Goal: Task Accomplishment & Management: Use online tool/utility

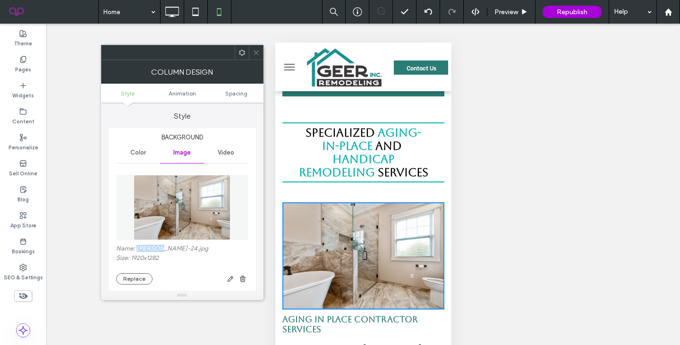
drag, startPoint x: 137, startPoint y: 249, endPoint x: 160, endPoint y: 251, distance: 23.2
click at [160, 251] on label "Name: Geer-24.jpg" at bounding box center [182, 248] width 132 height 9
copy label "Geer-24"
click at [135, 282] on button "Replace" at bounding box center [134, 278] width 36 height 11
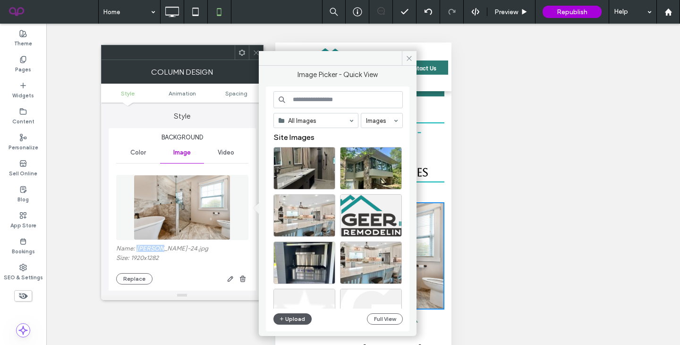
click at [294, 320] on button "Upload" at bounding box center [292, 318] width 39 height 11
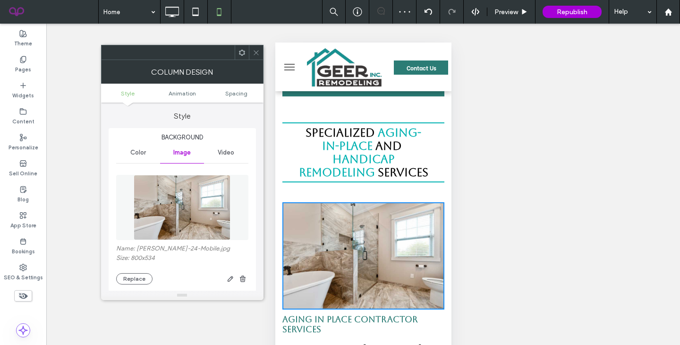
drag, startPoint x: 256, startPoint y: 55, endPoint x: 60, endPoint y: 178, distance: 231.4
click at [256, 55] on icon at bounding box center [256, 52] width 7 height 7
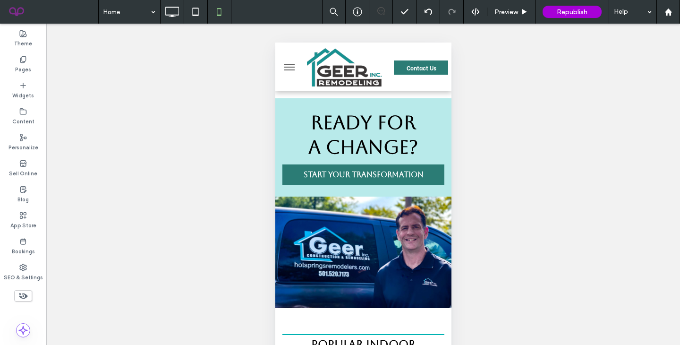
scroll to position [2363, 0]
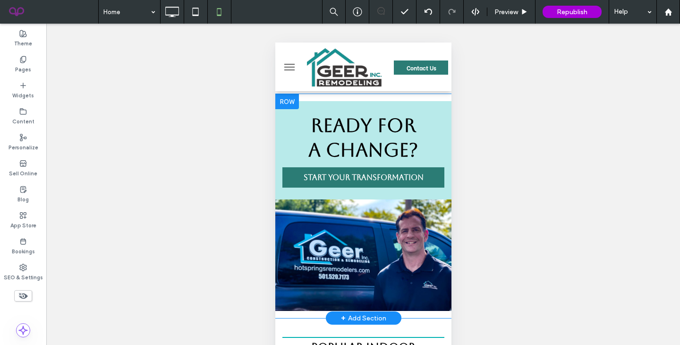
click at [289, 207] on div "Click To Paste" at bounding box center [363, 254] width 176 height 111
click at [296, 199] on div "Click To Paste" at bounding box center [363, 254] width 176 height 111
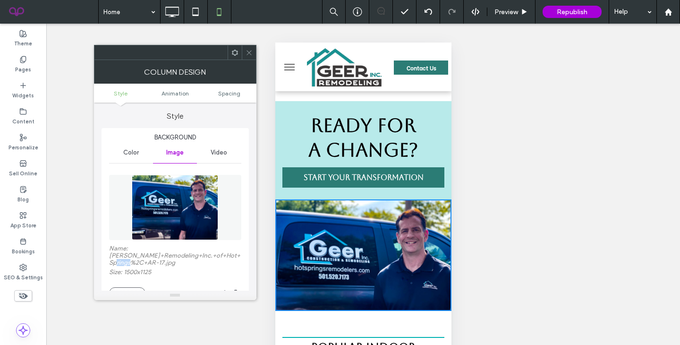
drag, startPoint x: 128, startPoint y: 262, endPoint x: 115, endPoint y: 264, distance: 13.8
click at [115, 264] on label "Name: Geer+Remodeling+Inc.+of+Hot+Springs%2C+AR-17.jpg" at bounding box center [175, 256] width 132 height 24
copy label "AR-17"
drag, startPoint x: 251, startPoint y: 51, endPoint x: 66, endPoint y: 186, distance: 228.8
click at [251, 51] on icon at bounding box center [248, 52] width 7 height 7
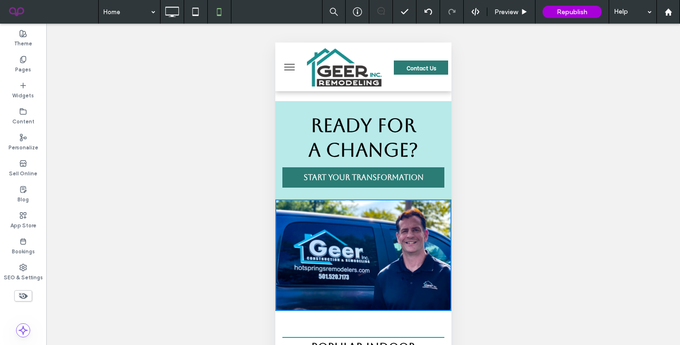
click at [178, 16] on icon at bounding box center [171, 11] width 19 height 19
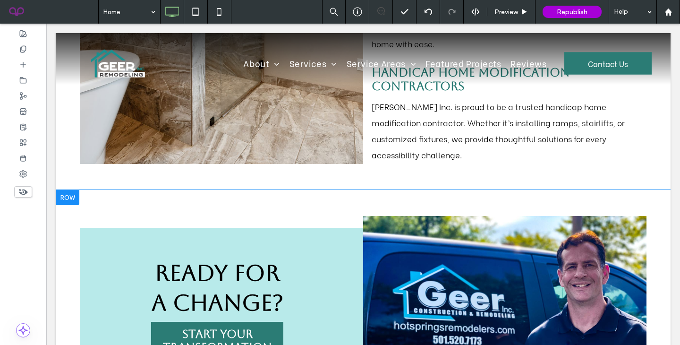
scroll to position [1938, 0]
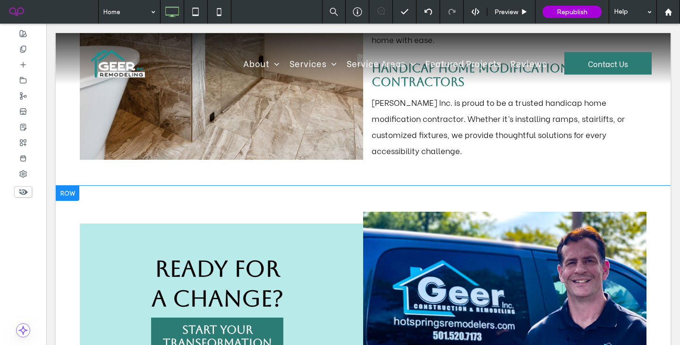
click at [71, 185] on div at bounding box center [68, 192] width 24 height 15
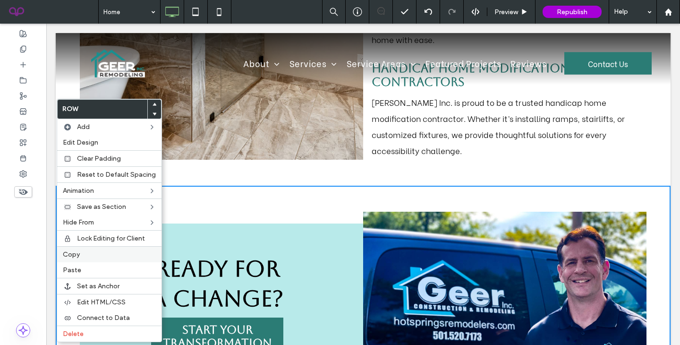
click at [74, 252] on span "Copy" at bounding box center [71, 254] width 17 height 8
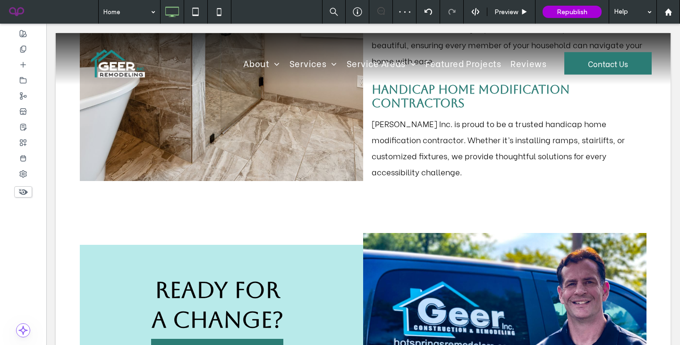
scroll to position [1878, 0]
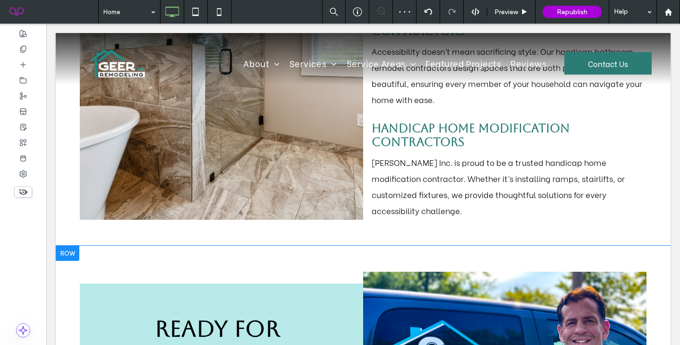
click at [68, 245] on div at bounding box center [68, 252] width 24 height 15
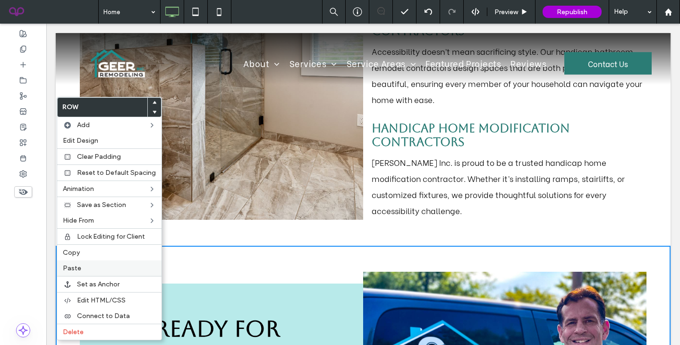
click at [68, 270] on span "Paste" at bounding box center [72, 268] width 18 height 8
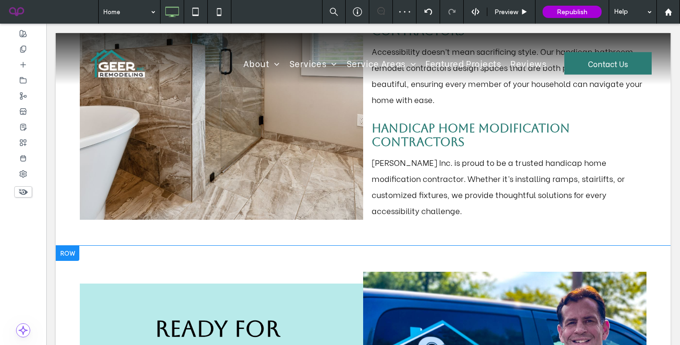
click at [65, 245] on div at bounding box center [68, 252] width 24 height 15
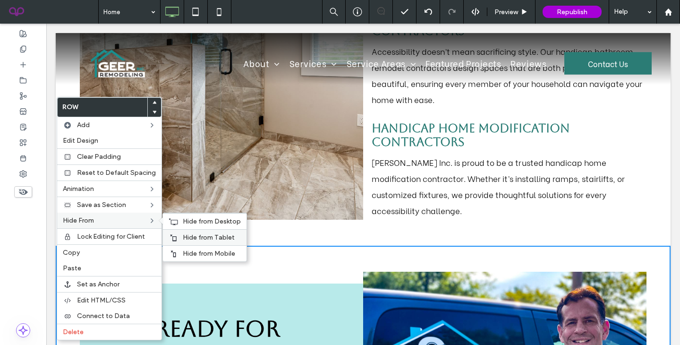
click at [193, 231] on div "Hide from Tablet" at bounding box center [205, 237] width 84 height 16
click at [194, 219] on span "Hide from Desktop" at bounding box center [212, 221] width 58 height 8
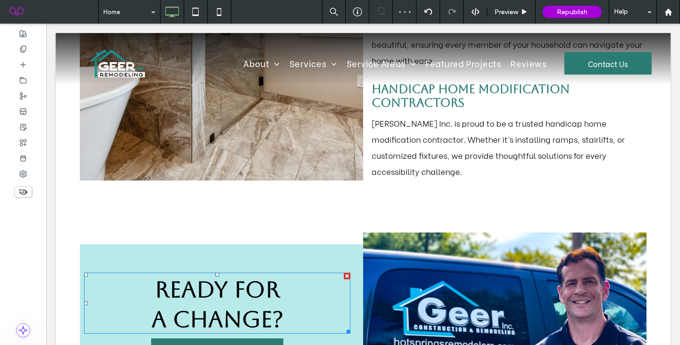
scroll to position [1908, 0]
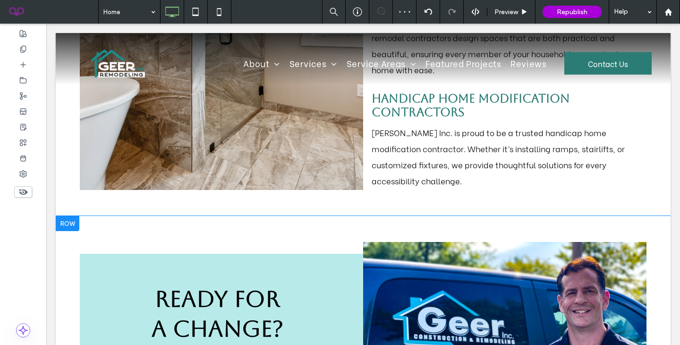
click at [62, 216] on div at bounding box center [68, 223] width 24 height 15
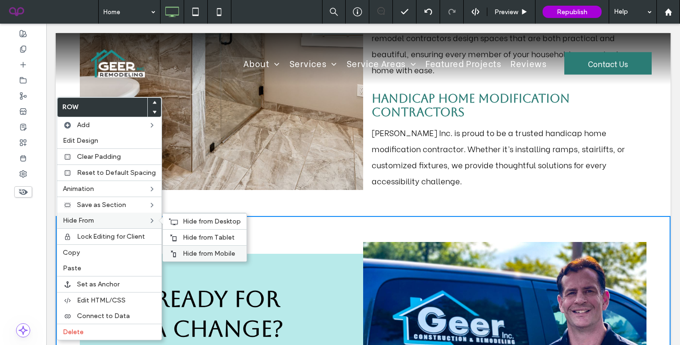
click at [190, 253] on span "Hide from Mobile" at bounding box center [209, 253] width 52 height 8
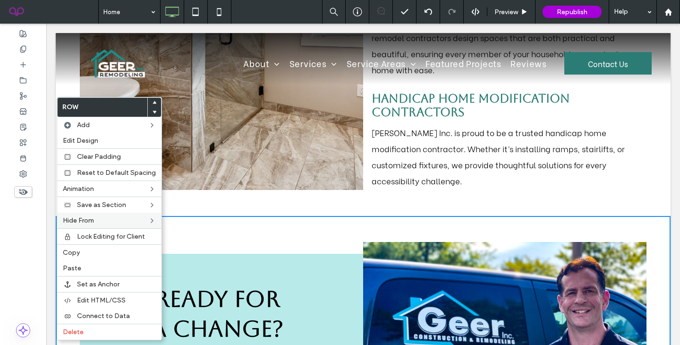
click at [211, 242] on div "Ready for ﻿ a Change? Start Your Transformation Click To Paste Click To Paste" at bounding box center [363, 332] width 566 height 180
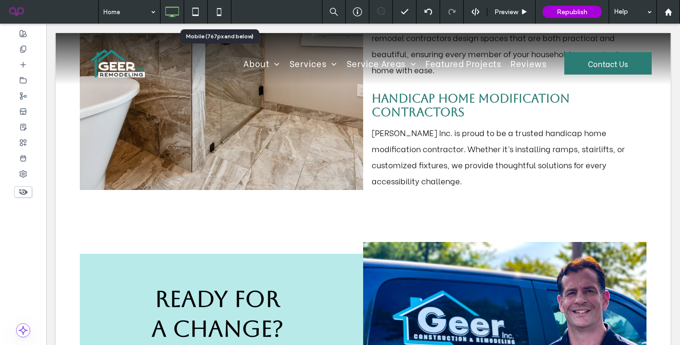
click at [222, 10] on icon at bounding box center [219, 11] width 19 height 19
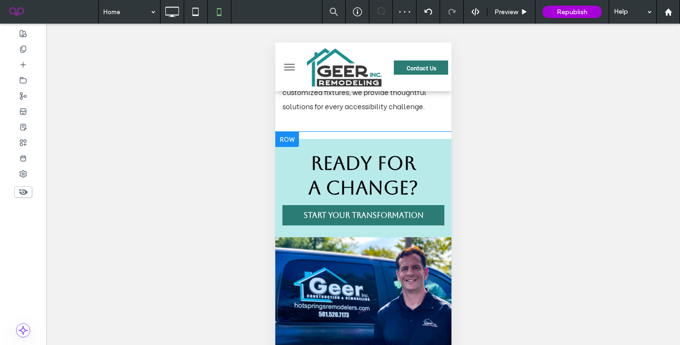
scroll to position [0, 0]
click at [436, 249] on div "Click To Paste" at bounding box center [363, 292] width 176 height 111
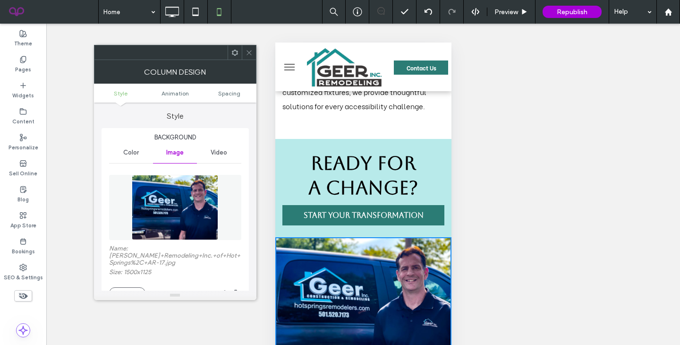
click at [189, 213] on img at bounding box center [175, 207] width 86 height 65
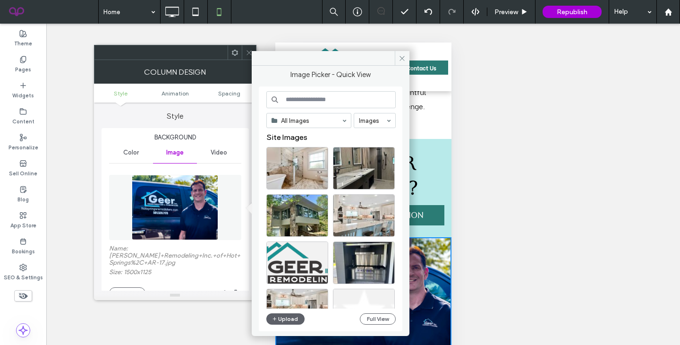
click at [282, 325] on div "All Images Images Site Images Upload Full View" at bounding box center [330, 209] width 129 height 236
click at [281, 314] on button "Upload" at bounding box center [285, 318] width 39 height 11
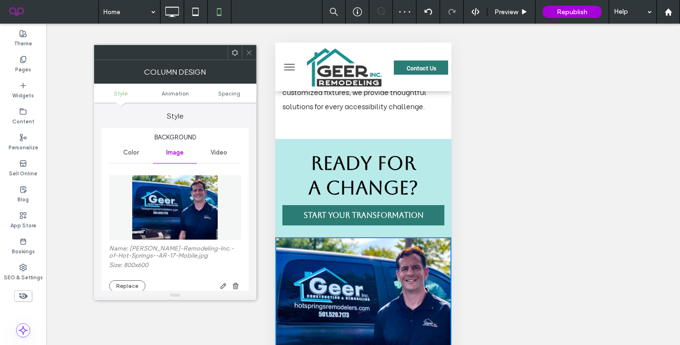
drag, startPoint x: 247, startPoint y: 52, endPoint x: 88, endPoint y: 177, distance: 203.0
click at [247, 52] on icon at bounding box center [248, 52] width 7 height 7
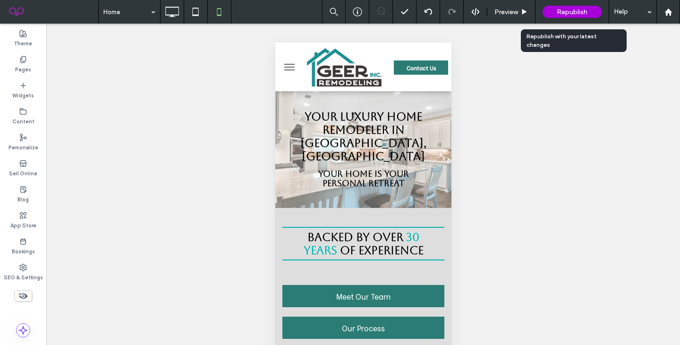
click at [559, 17] on div "Republish" at bounding box center [571, 12] width 59 height 12
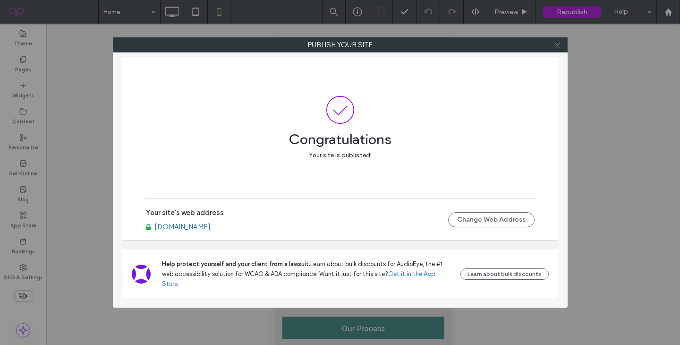
click at [554, 48] on icon at bounding box center [557, 45] width 7 height 7
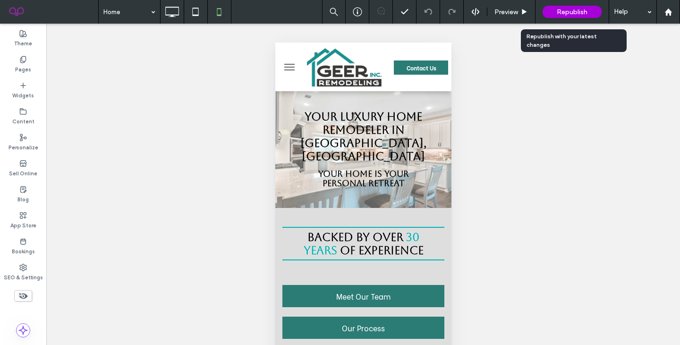
click at [574, 11] on span "Republish" at bounding box center [571, 12] width 31 height 8
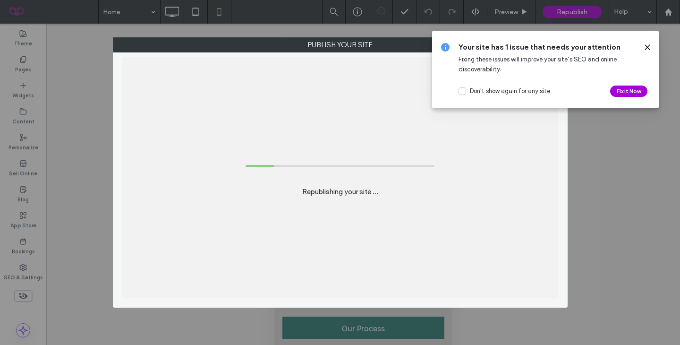
click at [650, 49] on icon at bounding box center [647, 47] width 8 height 8
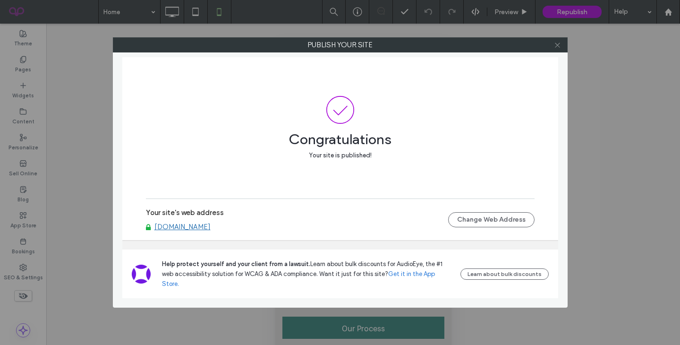
click at [556, 45] on icon at bounding box center [557, 45] width 7 height 7
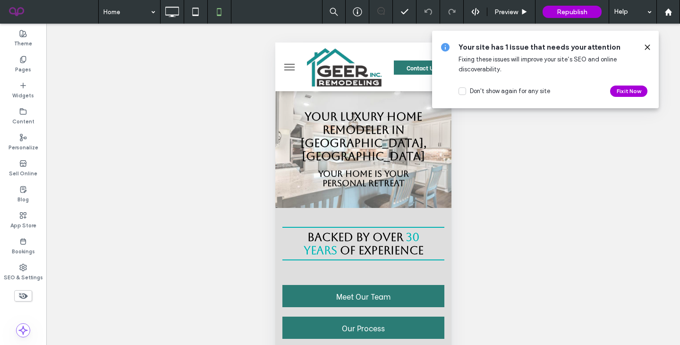
click at [649, 48] on icon at bounding box center [647, 47] width 8 height 8
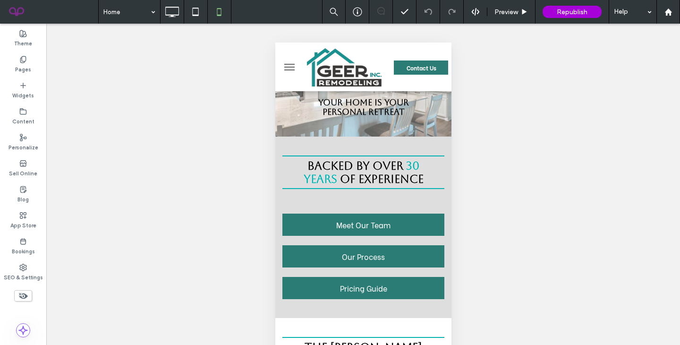
scroll to position [72, 0]
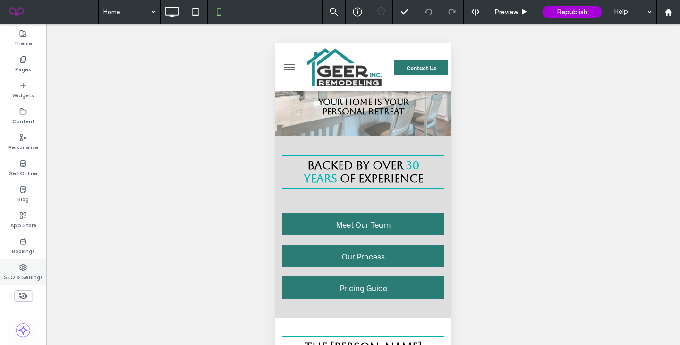
click at [24, 273] on label "SEO & Settings" at bounding box center [23, 276] width 39 height 10
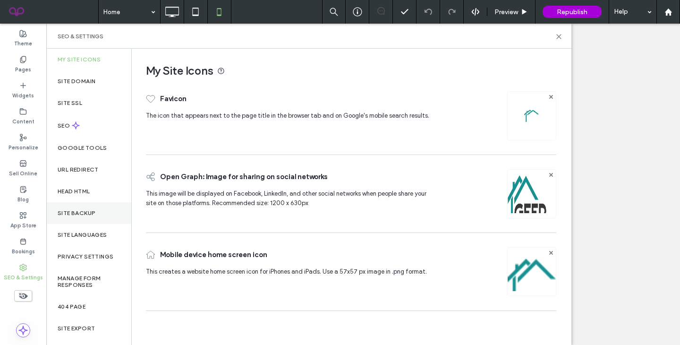
scroll to position [23, 0]
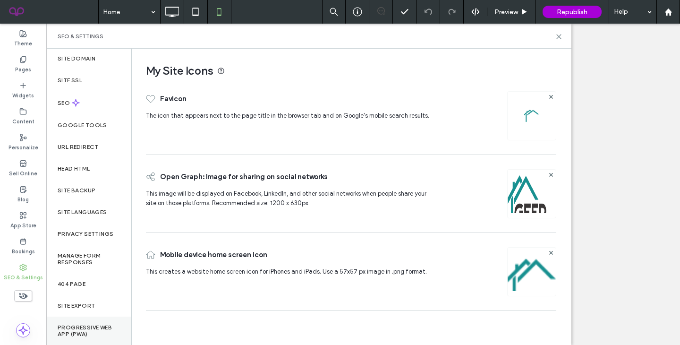
click at [88, 325] on label "Progressive Web App (PWA)" at bounding box center [89, 330] width 62 height 13
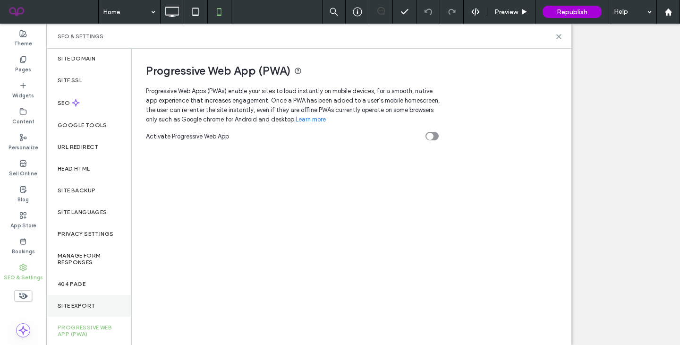
click at [87, 311] on div "Site Export" at bounding box center [88, 306] width 85 height 22
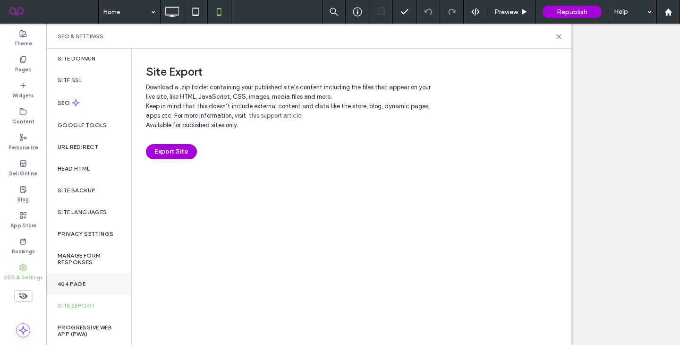
click at [88, 284] on div "404 Page" at bounding box center [88, 284] width 85 height 22
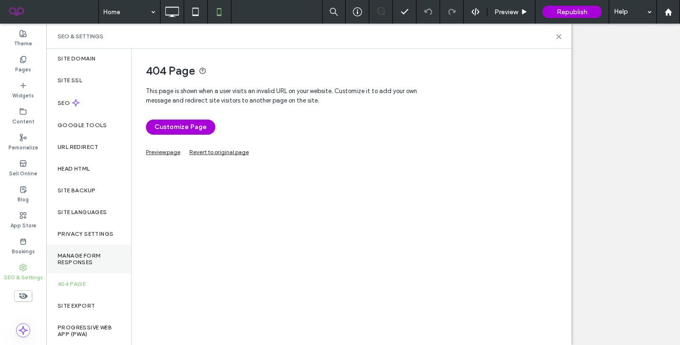
click at [86, 261] on label "Manage Form Responses" at bounding box center [89, 258] width 62 height 13
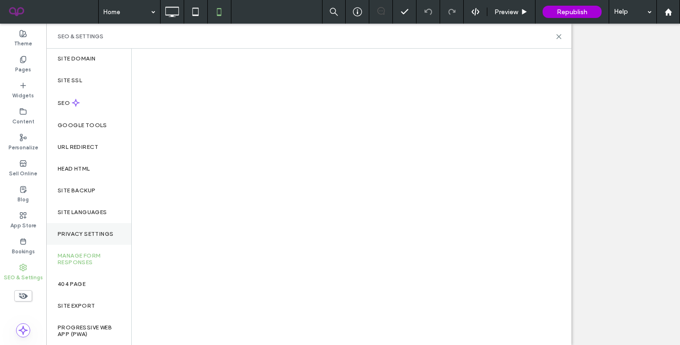
click at [89, 231] on label "Privacy Settings" at bounding box center [86, 233] width 56 height 7
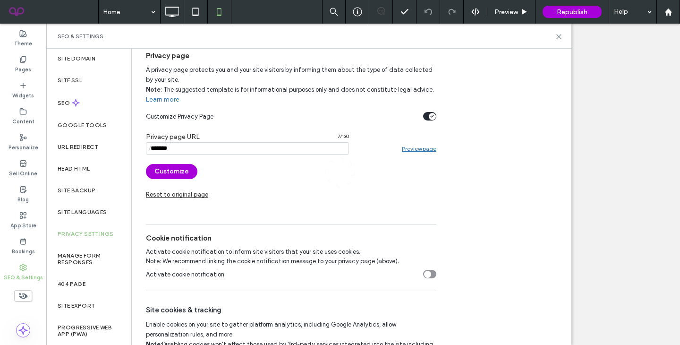
scroll to position [113, 0]
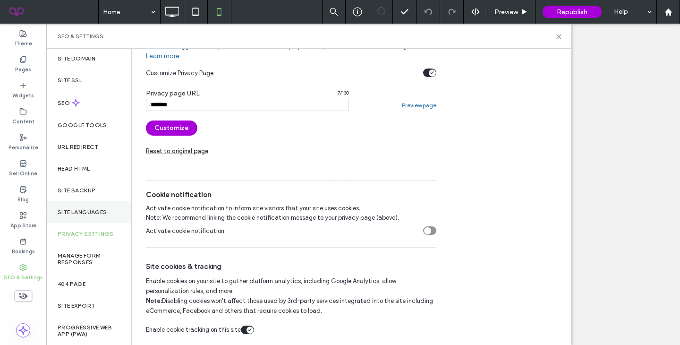
click at [90, 211] on label "Site Languages" at bounding box center [83, 212] width 50 height 7
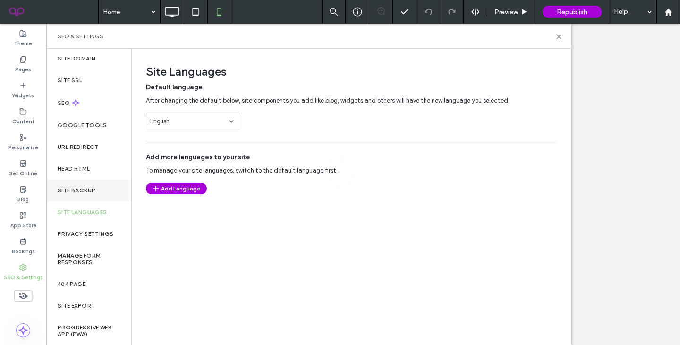
click at [84, 187] on label "Site Backup" at bounding box center [77, 190] width 38 height 7
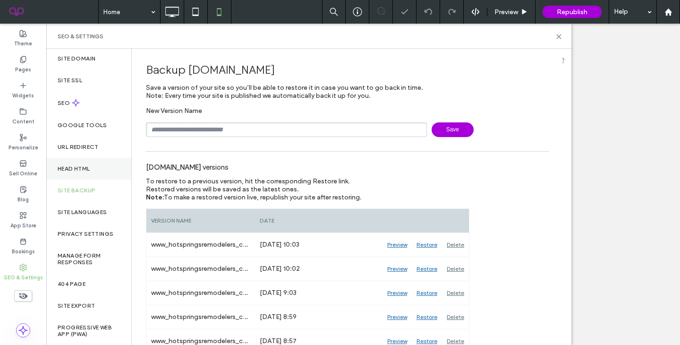
click at [89, 164] on div "Head HTML" at bounding box center [88, 169] width 85 height 22
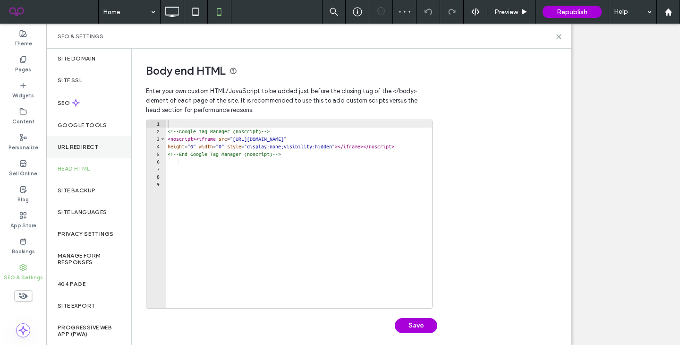
click at [79, 144] on label "URL Redirect" at bounding box center [78, 146] width 41 height 7
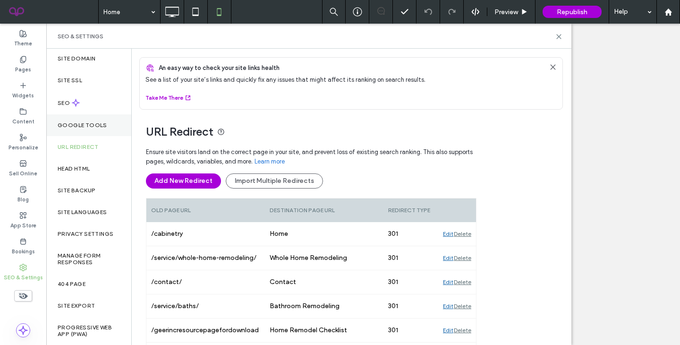
click at [76, 128] on div "Google Tools" at bounding box center [88, 125] width 85 height 22
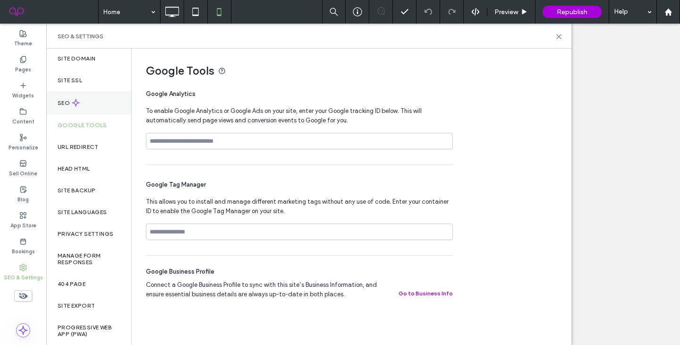
click at [85, 92] on div "SEO" at bounding box center [88, 102] width 85 height 23
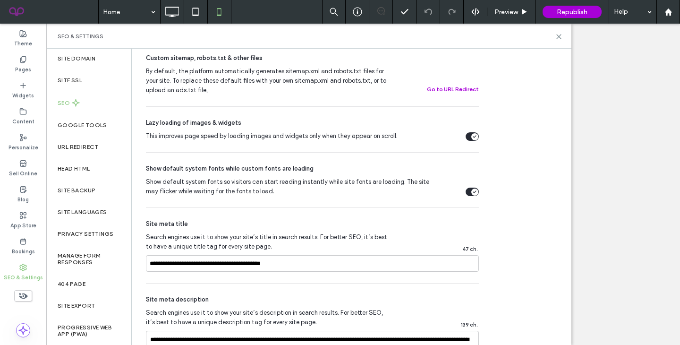
scroll to position [417, 0]
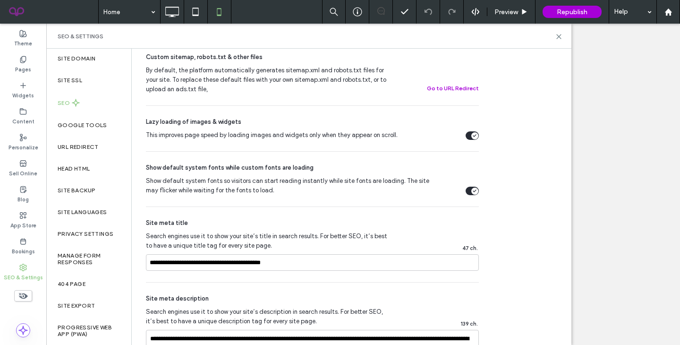
click at [21, 259] on div "SEO & Settings" at bounding box center [23, 272] width 46 height 26
click at [21, 276] on label "SEO & Settings" at bounding box center [23, 276] width 39 height 10
click at [80, 163] on div "Head HTML" at bounding box center [88, 169] width 85 height 22
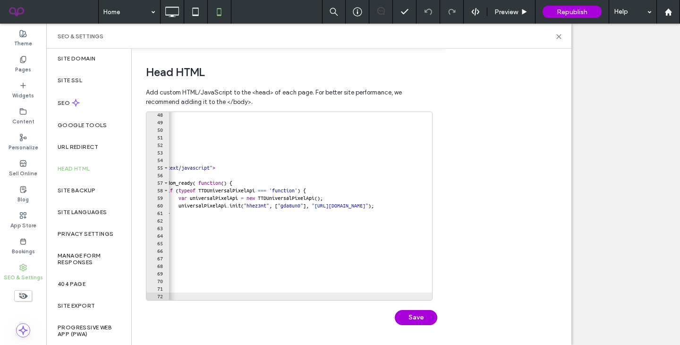
scroll to position [0, 0]
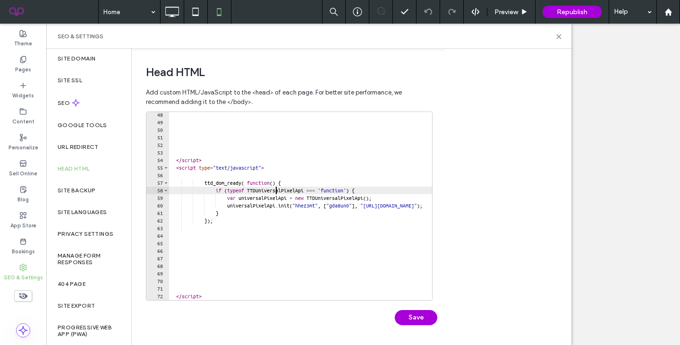
click at [278, 193] on div "</ script > < script type = "text/javascript" > ttd_dom_ready ( function ( ) { …" at bounding box center [363, 212] width 388 height 203
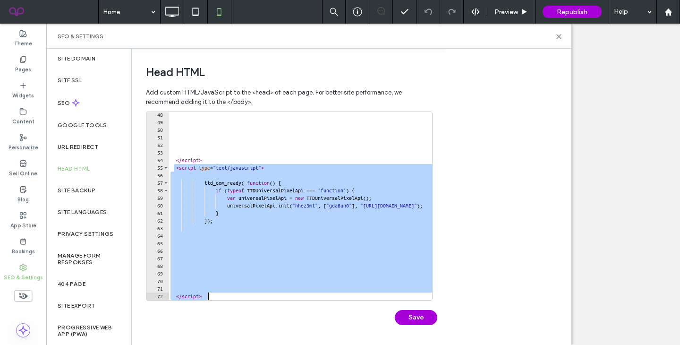
drag, startPoint x: 175, startPoint y: 165, endPoint x: 335, endPoint y: 301, distance: 209.6
click at [335, 301] on div "**********" at bounding box center [291, 222] width 291 height 223
type textarea "*********"
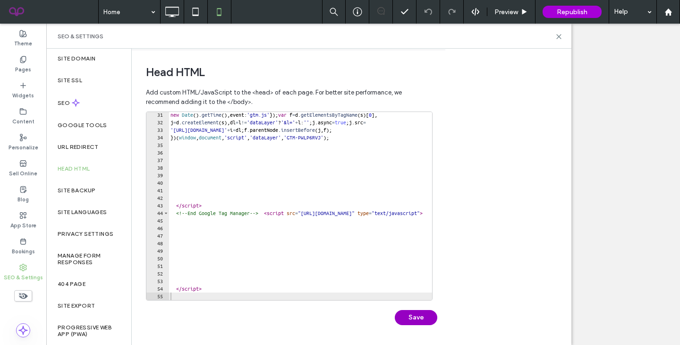
click at [396, 312] on button "Save" at bounding box center [416, 317] width 42 height 15
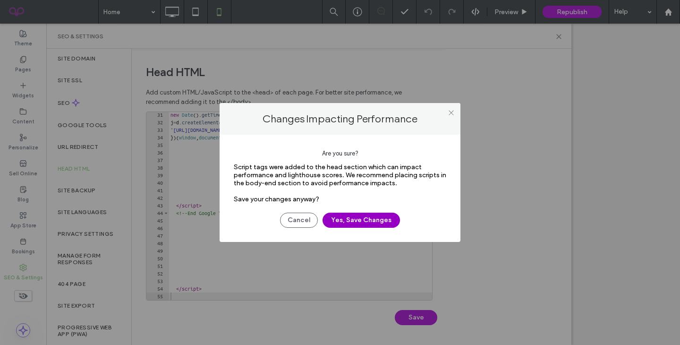
click at [361, 225] on button "Yes, Save Changes" at bounding box center [360, 219] width 77 height 15
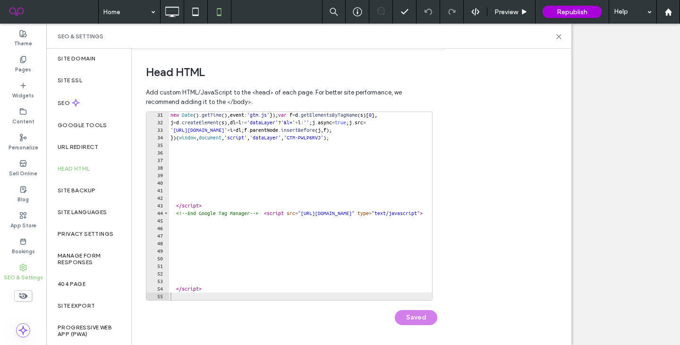
click at [564, 11] on span "Republish" at bounding box center [571, 12] width 31 height 8
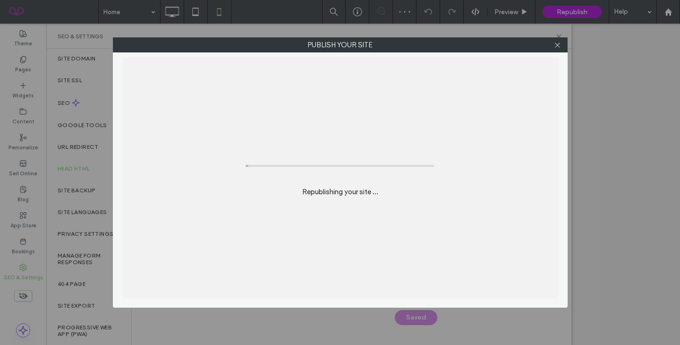
scroll to position [0, 0]
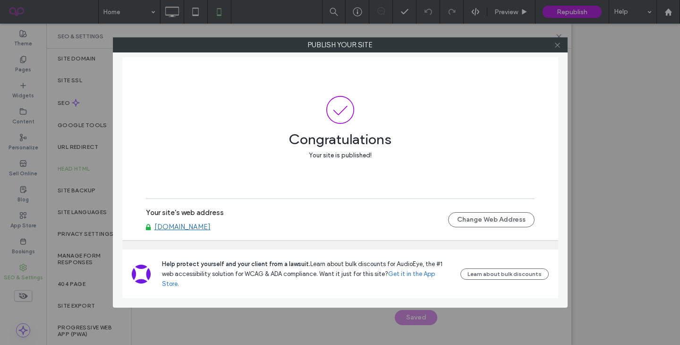
click at [558, 48] on icon at bounding box center [557, 45] width 7 height 7
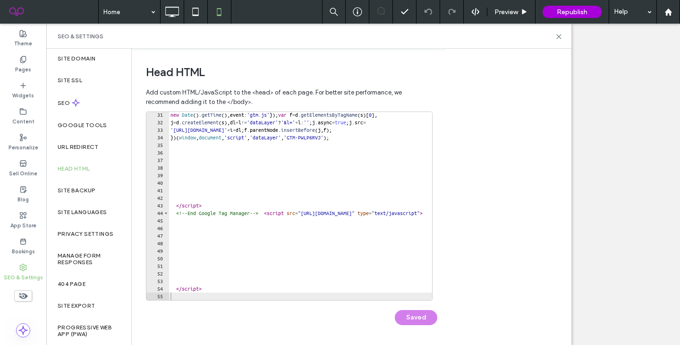
click at [560, 41] on div "SEO & Settings" at bounding box center [308, 36] width 525 height 25
click at [560, 40] on icon at bounding box center [558, 36] width 7 height 7
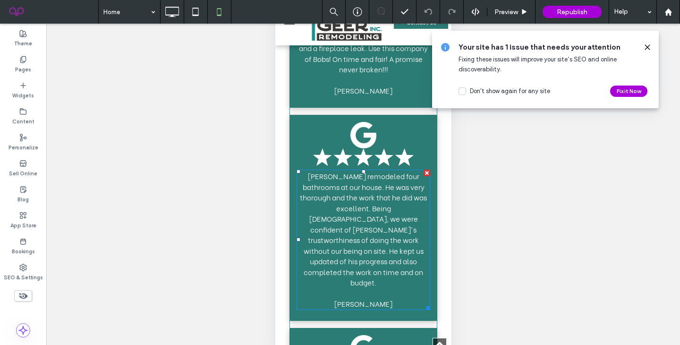
scroll to position [3465, 0]
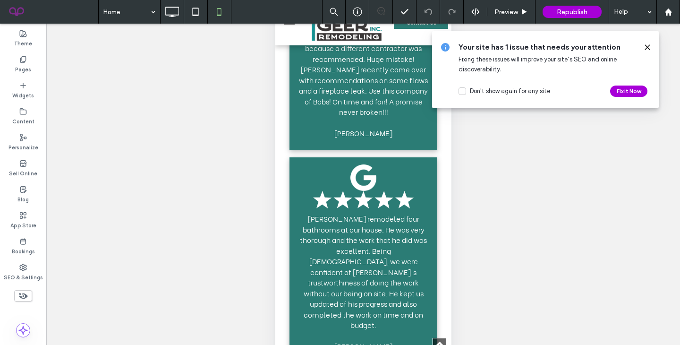
click at [652, 45] on div "Your site has 1 issue that needs your attention Fixing these issues will improv…" at bounding box center [545, 69] width 227 height 77
click at [650, 46] on icon at bounding box center [647, 47] width 8 height 8
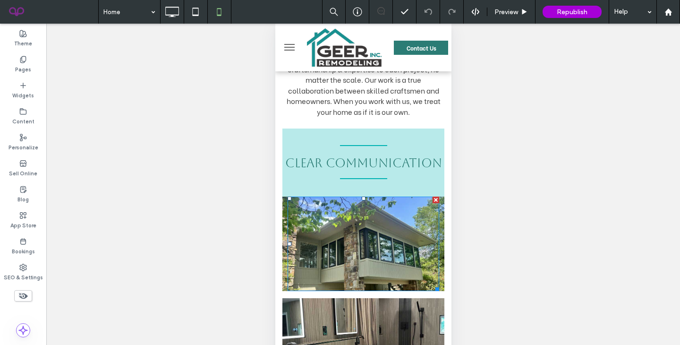
scroll to position [782, 0]
click at [283, 211] on div "Click To Paste" at bounding box center [363, 244] width 162 height 94
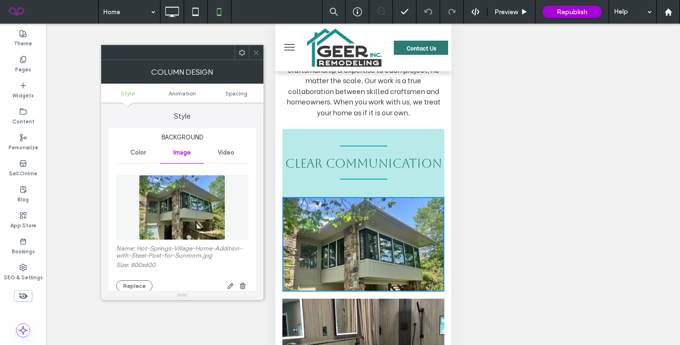
click at [252, 53] on div at bounding box center [256, 52] width 14 height 14
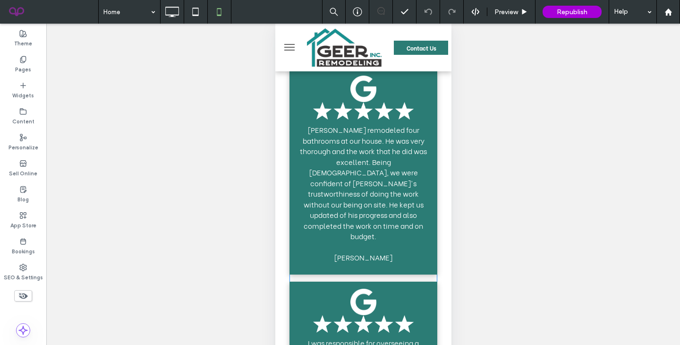
scroll to position [3638, 0]
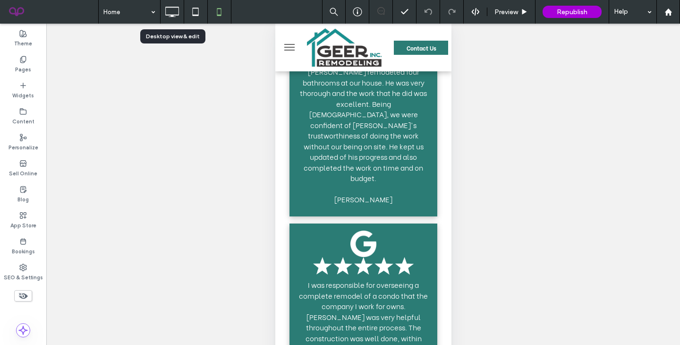
click at [173, 15] on use at bounding box center [173, 12] width 14 height 10
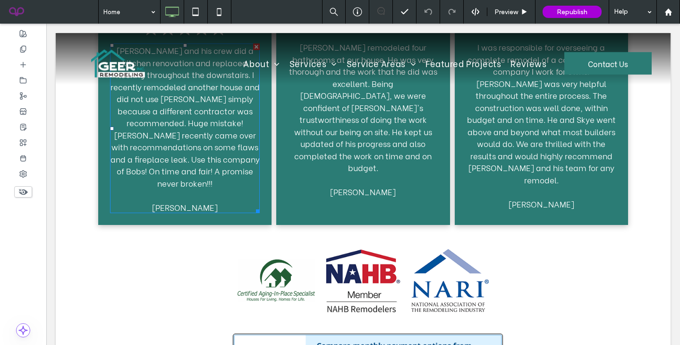
scroll to position [2499, 0]
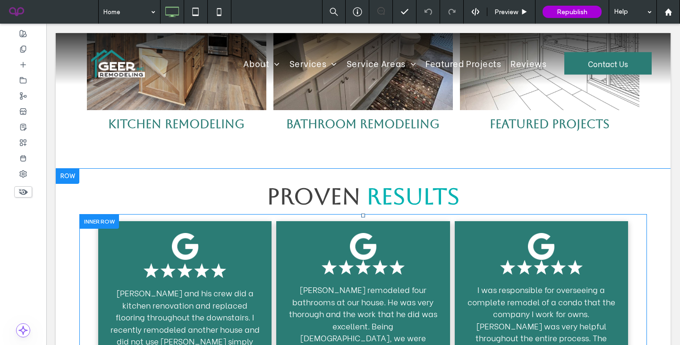
click at [97, 214] on div at bounding box center [99, 221] width 40 height 15
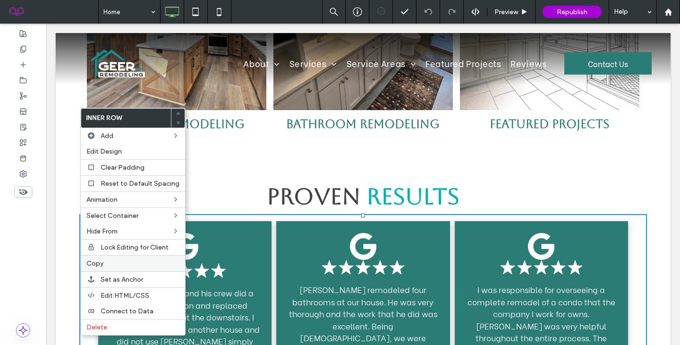
click at [113, 261] on label "Copy" at bounding box center [132, 263] width 93 height 8
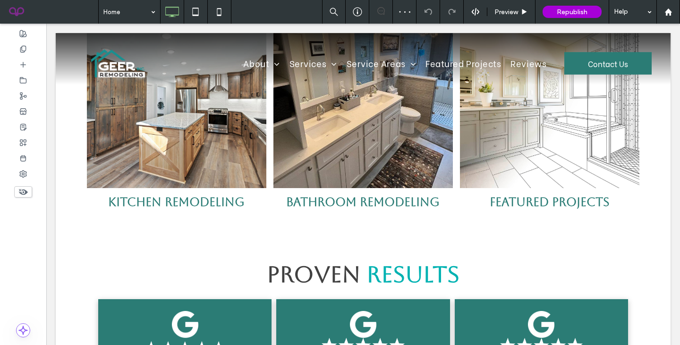
scroll to position [2422, 0]
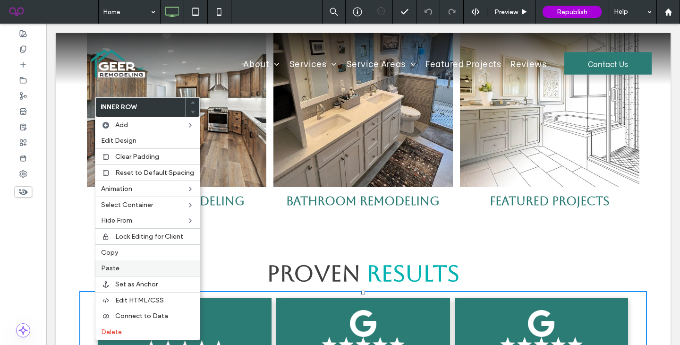
click at [121, 269] on label "Paste" at bounding box center [147, 268] width 93 height 8
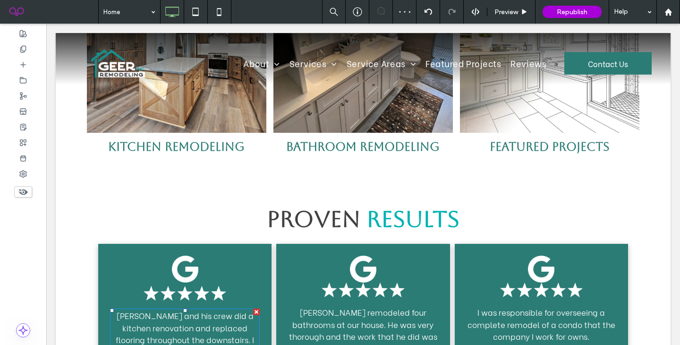
scroll to position [2472, 0]
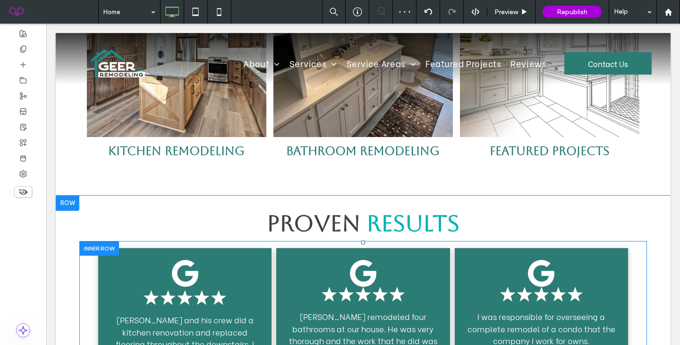
click at [101, 241] on div at bounding box center [99, 248] width 40 height 15
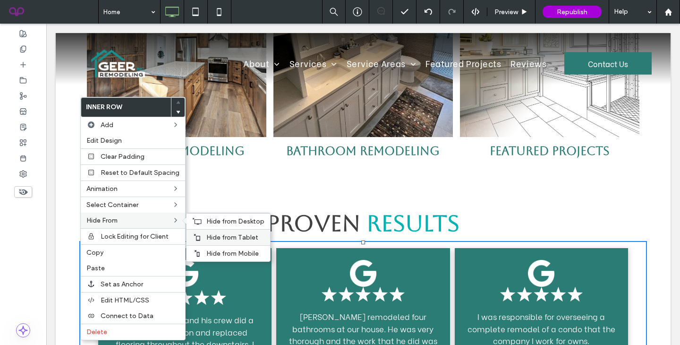
click at [225, 236] on span "Hide from Tablet" at bounding box center [232, 237] width 52 height 8
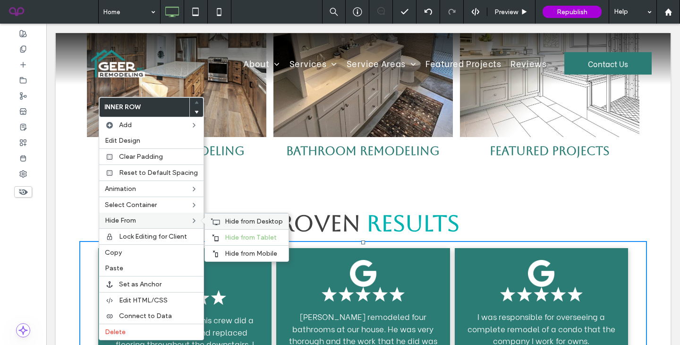
click at [237, 222] on span "Hide from Desktop" at bounding box center [254, 221] width 58 height 8
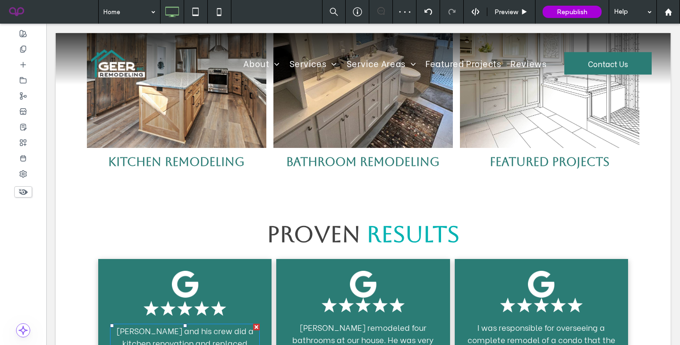
scroll to position [2463, 0]
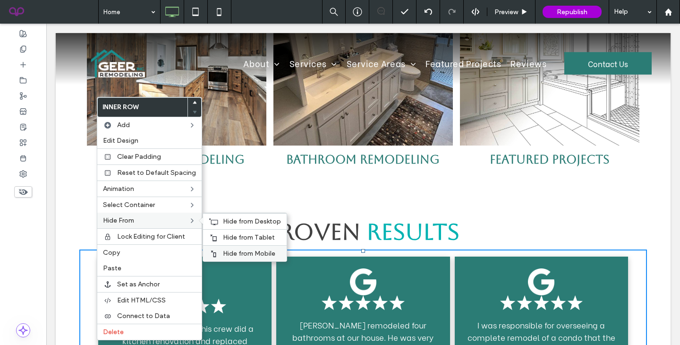
click at [253, 259] on div "Hide from Mobile" at bounding box center [245, 253] width 84 height 16
click at [222, 16] on icon at bounding box center [219, 11] width 19 height 19
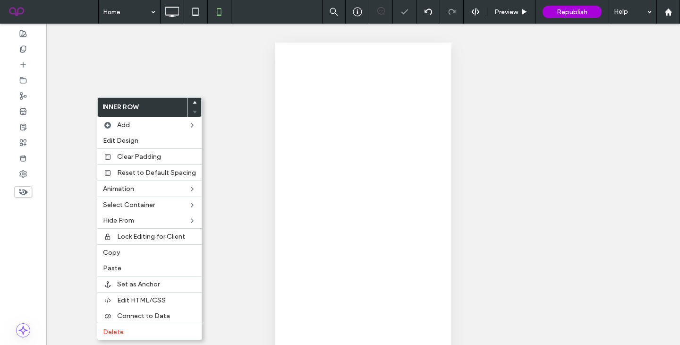
click at [221, 15] on icon at bounding box center [219, 11] width 19 height 19
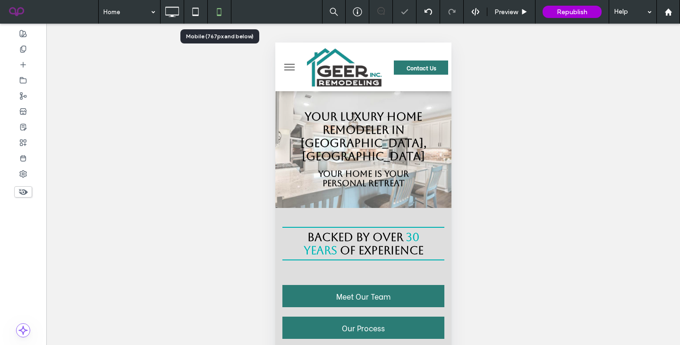
scroll to position [0, 0]
click at [23, 170] on icon at bounding box center [23, 174] width 8 height 8
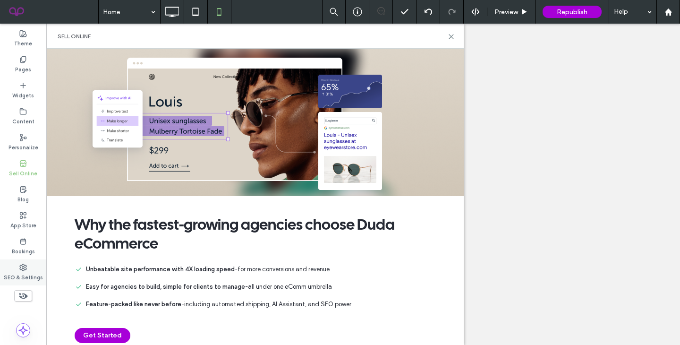
click at [27, 265] on div "SEO & Settings" at bounding box center [23, 272] width 46 height 26
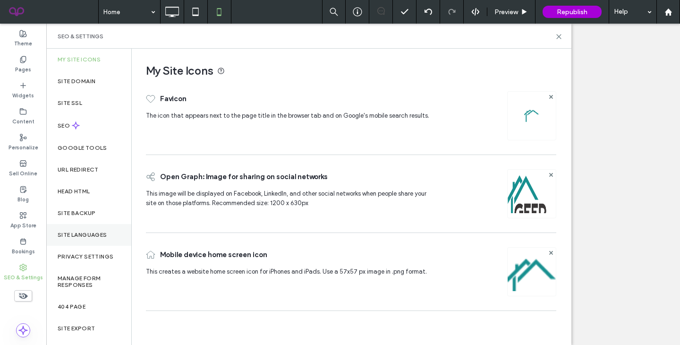
scroll to position [23, 0]
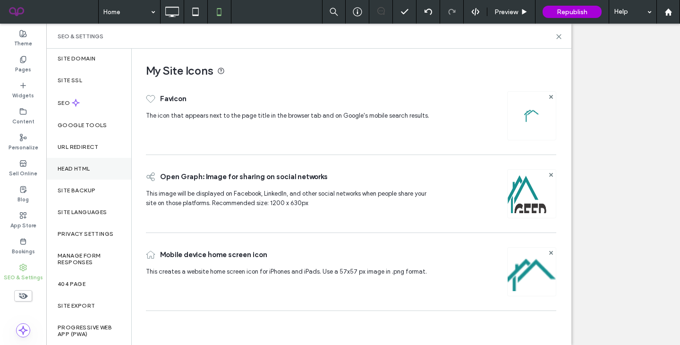
click at [84, 161] on div "Head HTML" at bounding box center [88, 169] width 85 height 22
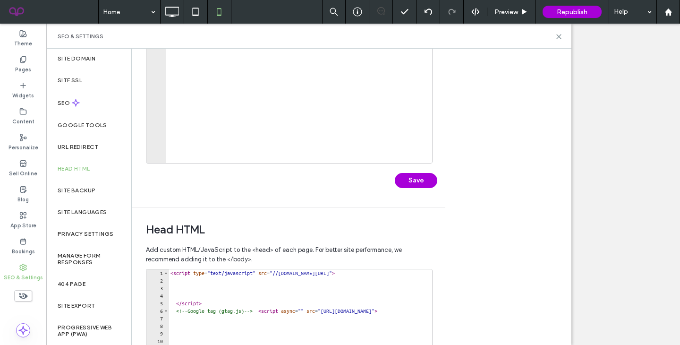
scroll to position [137, 0]
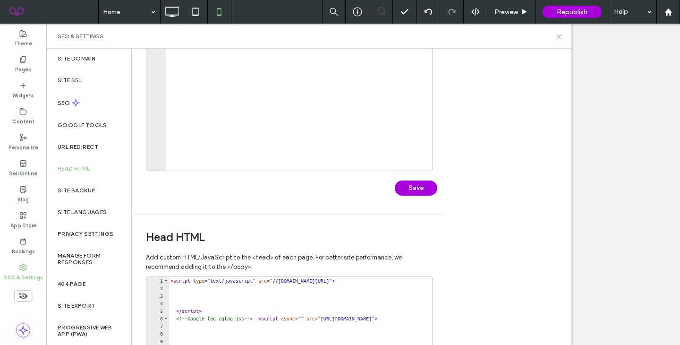
click at [557, 36] on icon at bounding box center [558, 36] width 7 height 7
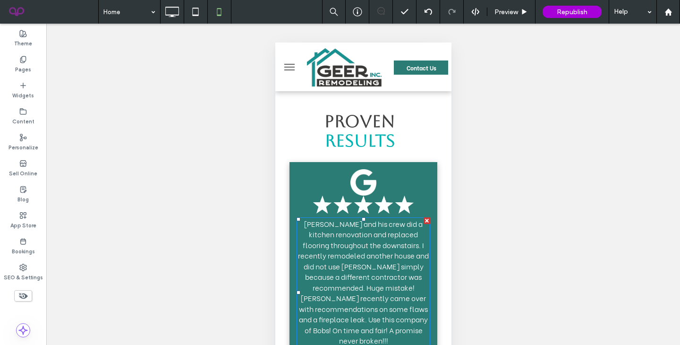
scroll to position [3219, 0]
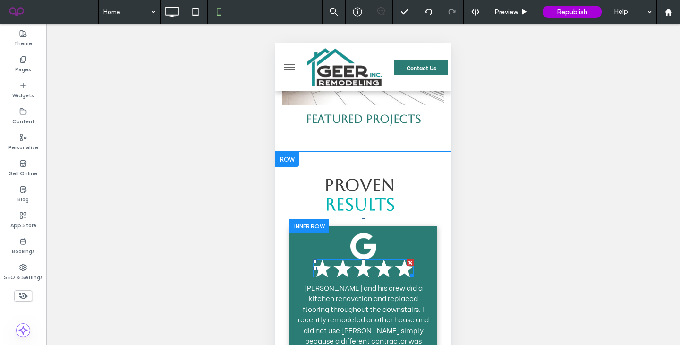
click at [354, 259] on img at bounding box center [362, 268] width 101 height 18
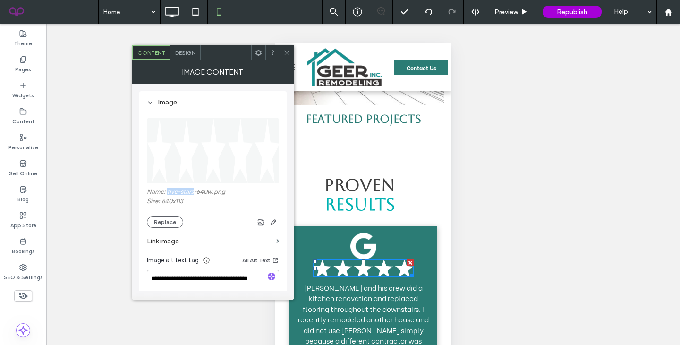
drag, startPoint x: 167, startPoint y: 193, endPoint x: 193, endPoint y: 194, distance: 26.0
click at [193, 194] on label "Name: five-stars-640w.png" at bounding box center [213, 192] width 132 height 9
copy label "five-stars"
click at [212, 175] on img at bounding box center [213, 150] width 133 height 65
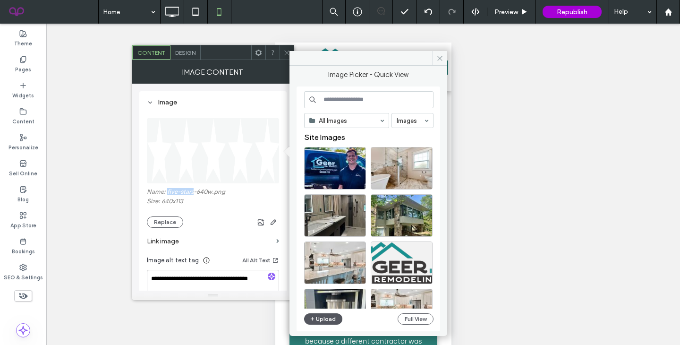
click at [328, 319] on button "Upload" at bounding box center [323, 318] width 39 height 11
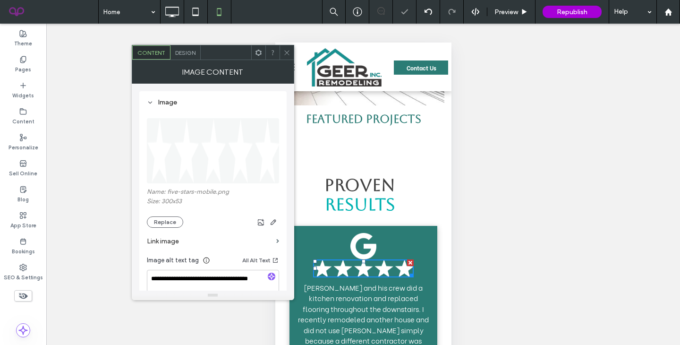
click at [288, 52] on icon at bounding box center [286, 52] width 7 height 7
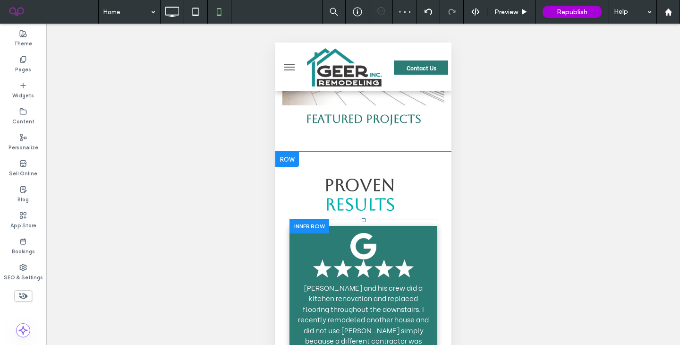
scroll to position [3463, 0]
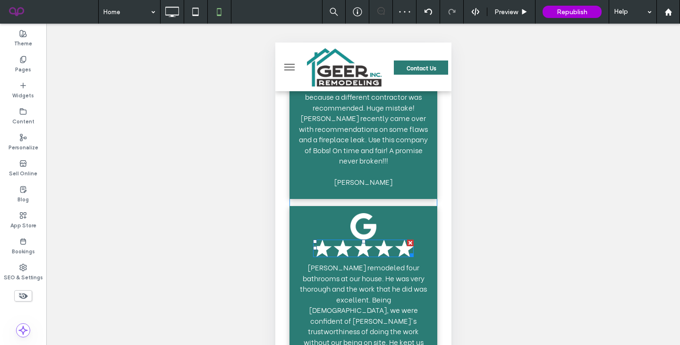
click at [378, 239] on img at bounding box center [362, 248] width 101 height 18
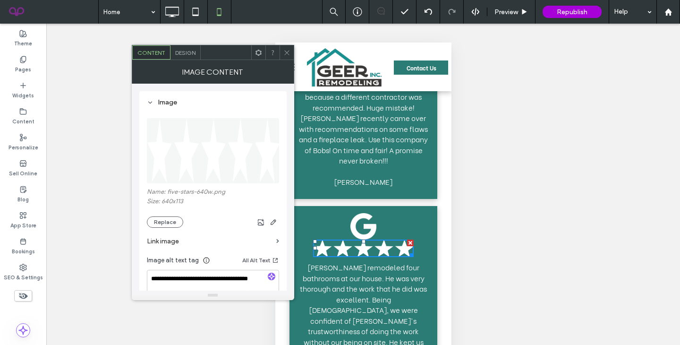
click at [213, 162] on img at bounding box center [213, 150] width 133 height 65
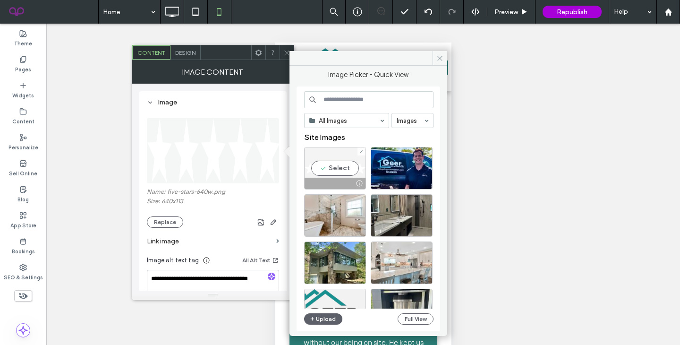
click at [332, 175] on div "Select" at bounding box center [335, 168] width 62 height 42
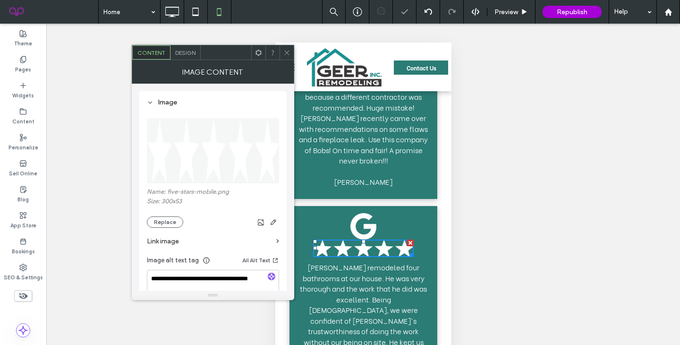
click at [286, 55] on icon at bounding box center [286, 52] width 7 height 7
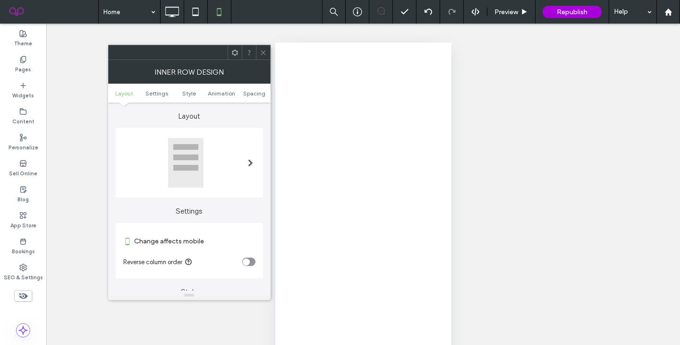
click at [264, 51] on use at bounding box center [263, 52] width 5 height 5
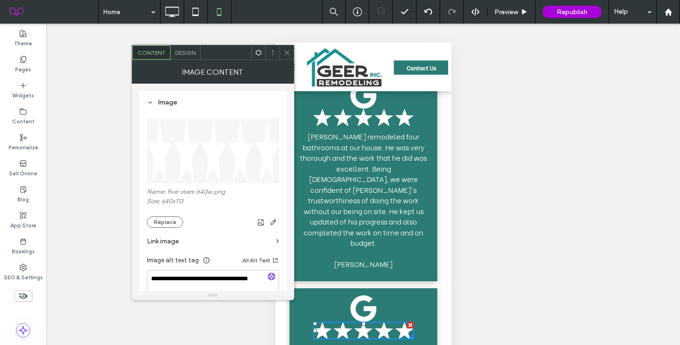
click at [178, 164] on img at bounding box center [213, 150] width 133 height 65
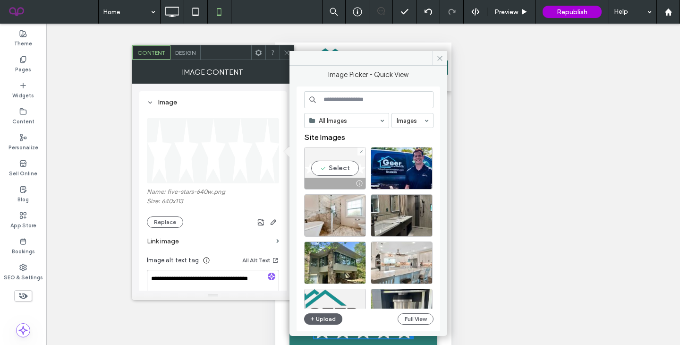
click at [329, 175] on div "Select" at bounding box center [335, 168] width 62 height 42
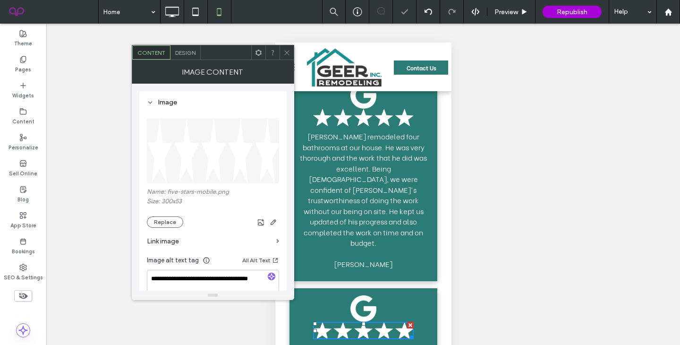
click at [286, 53] on icon at bounding box center [286, 52] width 7 height 7
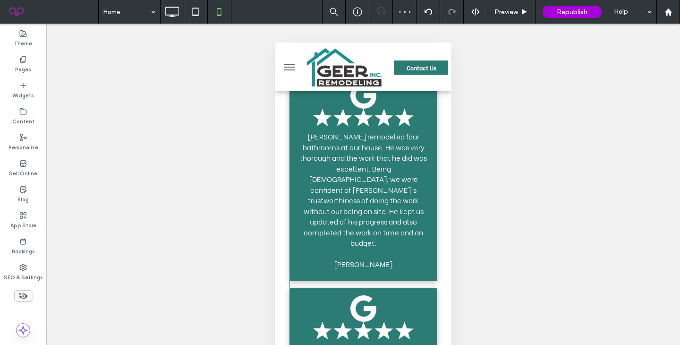
scroll to position [3154, 0]
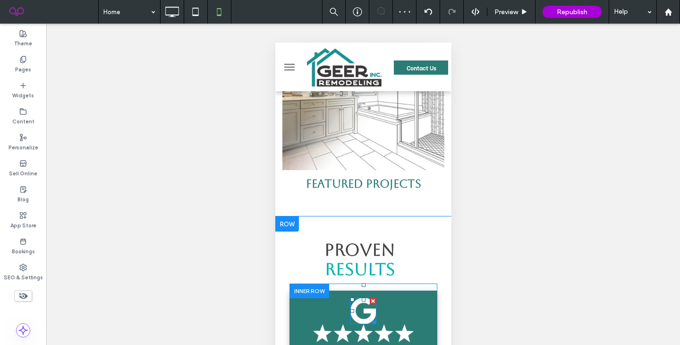
click at [361, 297] on img at bounding box center [363, 310] width 26 height 26
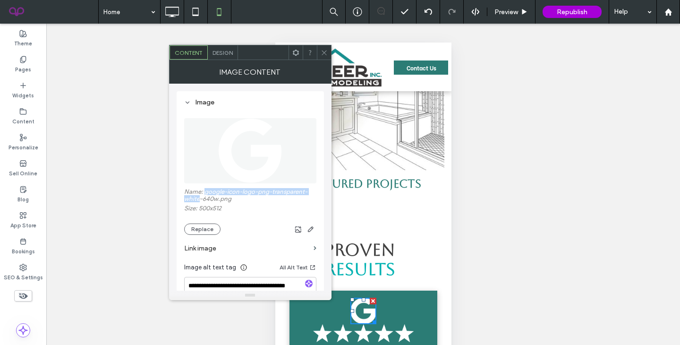
drag, startPoint x: 204, startPoint y: 193, endPoint x: 200, endPoint y: 199, distance: 6.8
click at [200, 199] on label "Name: google-icon-logo-png-transparent-white-640w.png" at bounding box center [250, 196] width 132 height 17
copy label "google-icon-logo-png-transparent-white"
click at [244, 171] on img at bounding box center [250, 150] width 64 height 65
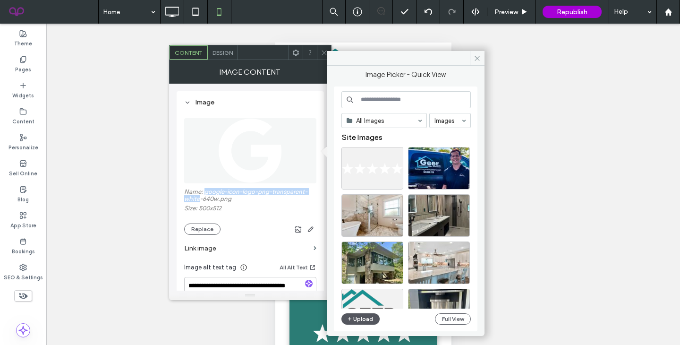
click at [358, 320] on button "Upload" at bounding box center [360, 318] width 39 height 11
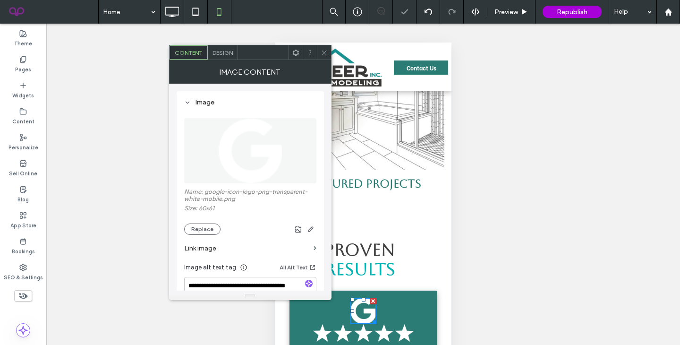
click at [319, 52] on div at bounding box center [324, 52] width 14 height 14
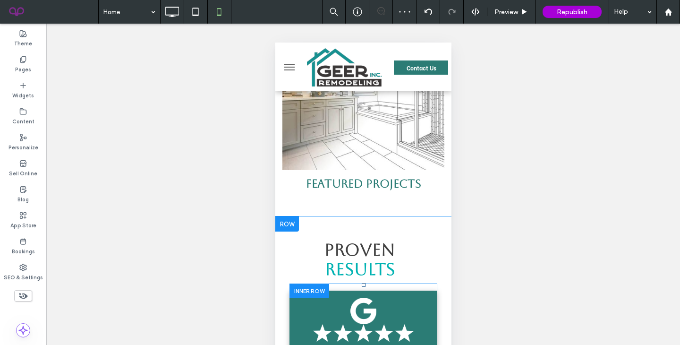
scroll to position [3446, 0]
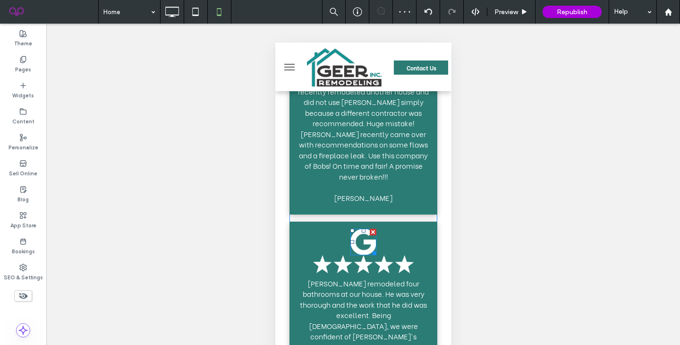
click at [359, 228] on img at bounding box center [363, 241] width 26 height 26
click at [355, 228] on img at bounding box center [363, 241] width 26 height 26
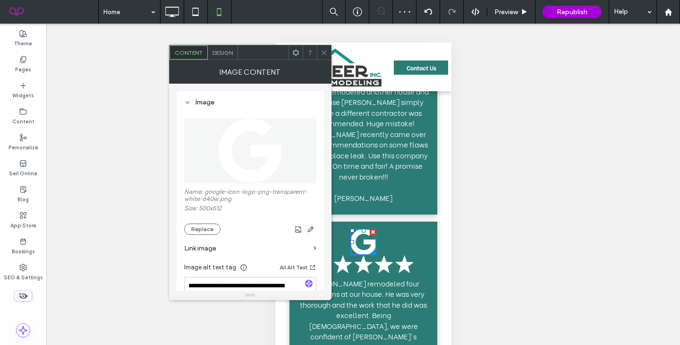
click at [239, 151] on img at bounding box center [250, 150] width 64 height 65
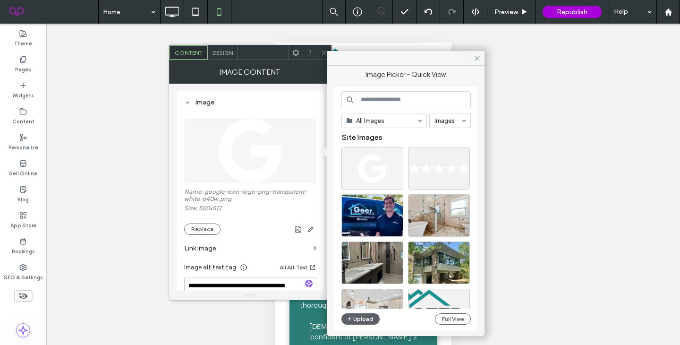
click at [370, 170] on div at bounding box center [372, 168] width 62 height 42
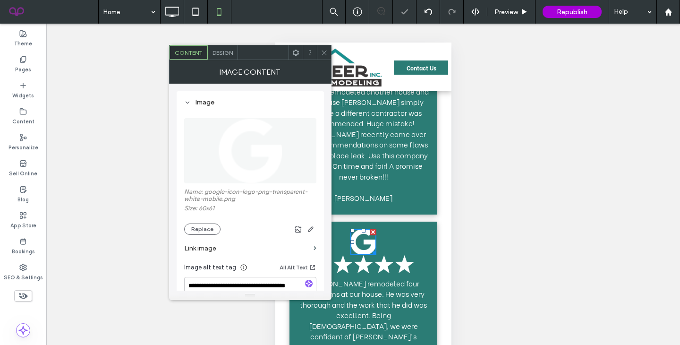
click at [320, 53] on icon at bounding box center [323, 52] width 7 height 7
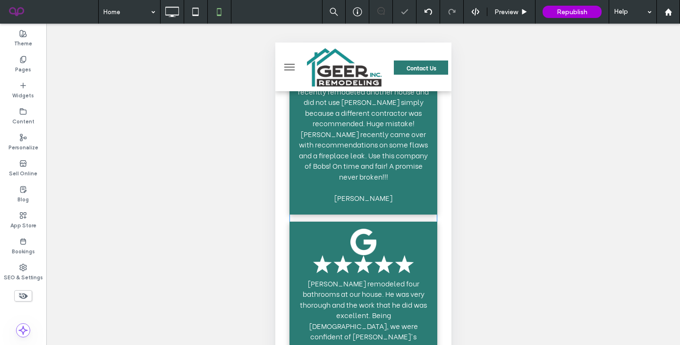
scroll to position [3576, 0]
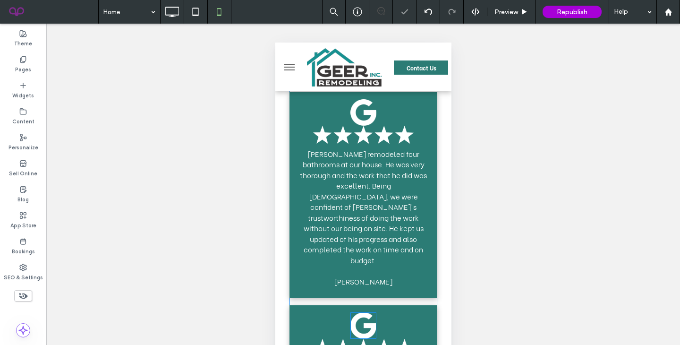
drag, startPoint x: 371, startPoint y: 202, endPoint x: 604, endPoint y: 146, distance: 239.8
click at [371, 202] on div "[PERSON_NAME] and his crew did a kitchen renovation and replaced flooring throu…" at bounding box center [363, 195] width 148 height 652
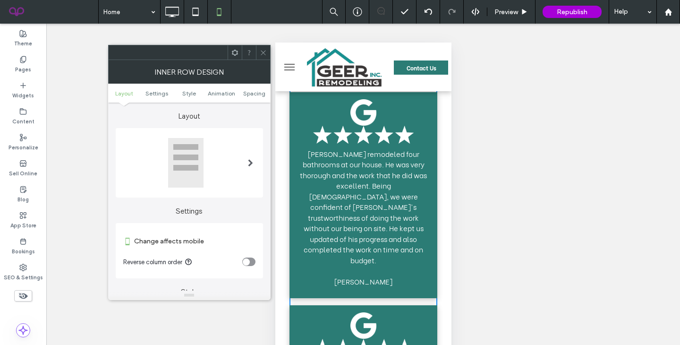
click at [267, 52] on div at bounding box center [263, 52] width 14 height 14
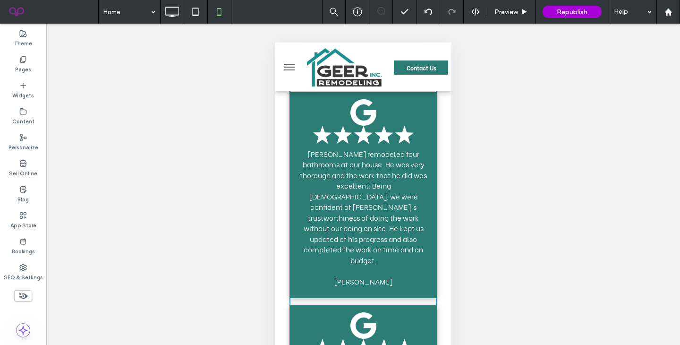
click at [363, 312] on img at bounding box center [363, 325] width 26 height 26
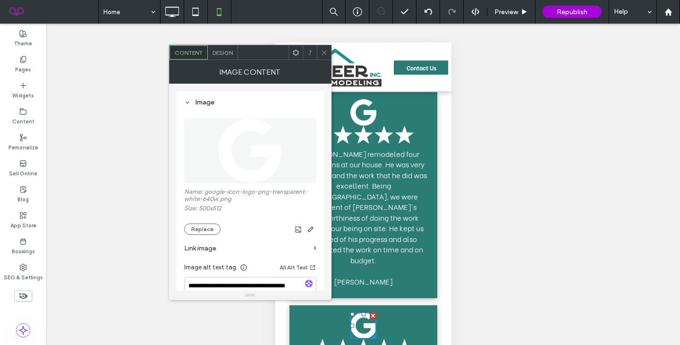
click at [241, 157] on img at bounding box center [250, 150] width 64 height 65
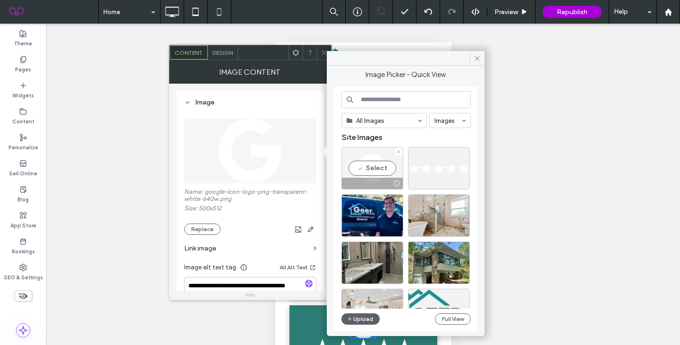
click at [371, 186] on div at bounding box center [372, 182] width 61 height 11
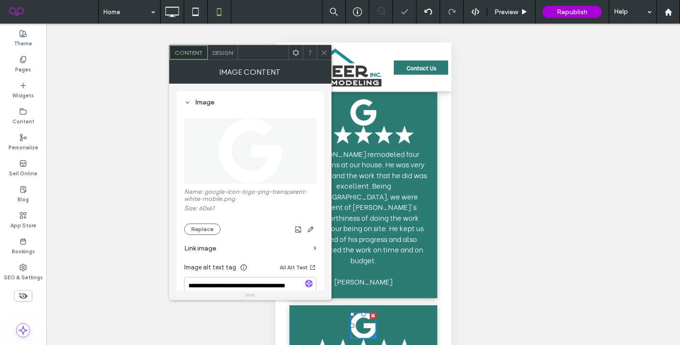
click at [326, 52] on icon at bounding box center [323, 52] width 7 height 7
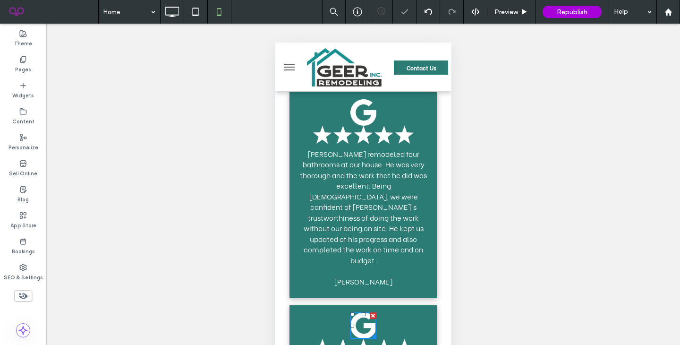
click at [454, 110] on div "Unhide? Yes Unhide? Yes Unhide? Yes Unhide? Yes Unhide? Yes Unhide? Yes Unhide?…" at bounding box center [362, 196] width 633 height 345
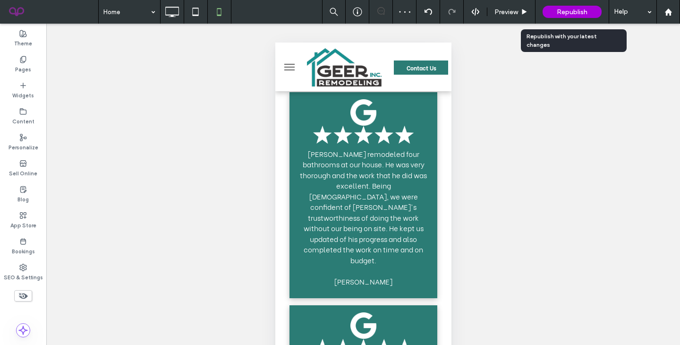
click at [567, 16] on div "Republish" at bounding box center [571, 12] width 59 height 12
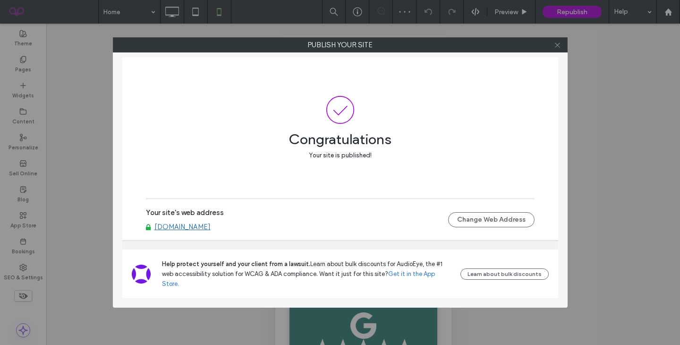
click at [558, 44] on use at bounding box center [557, 44] width 5 height 5
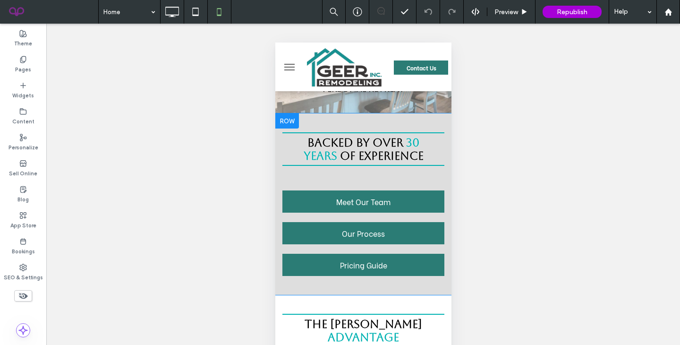
scroll to position [0, 0]
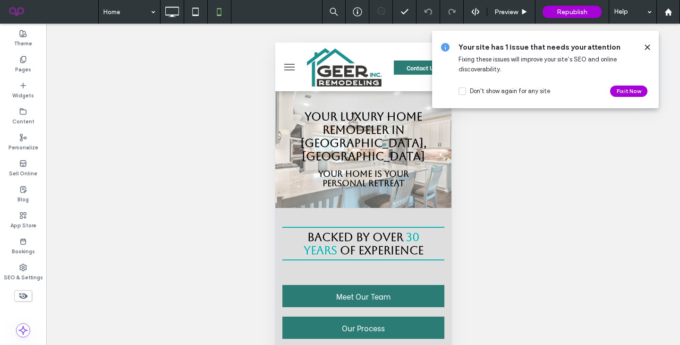
click at [647, 47] on use at bounding box center [647, 47] width 4 height 4
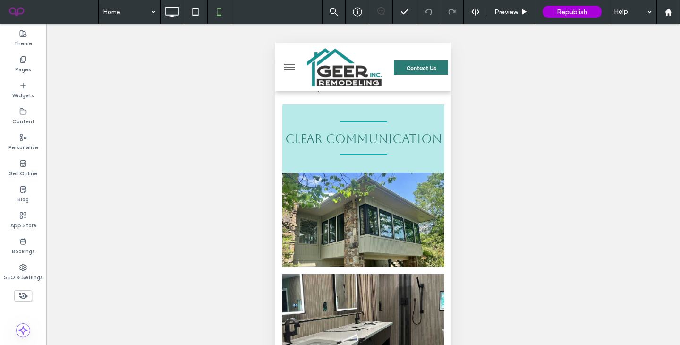
scroll to position [827, 0]
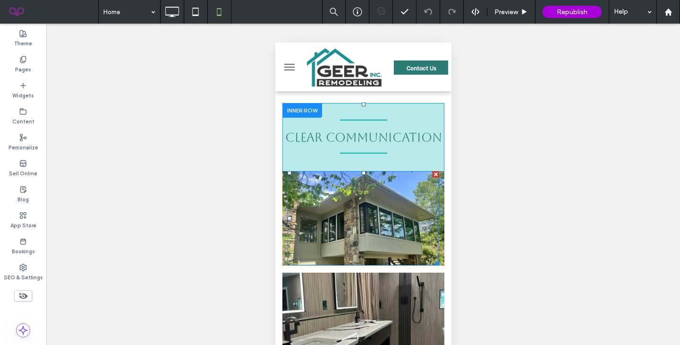
click at [287, 192] on div at bounding box center [363, 218] width 152 height 94
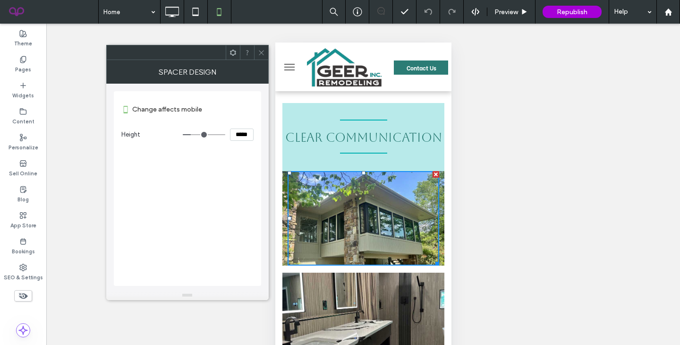
click at [261, 53] on icon at bounding box center [261, 52] width 7 height 7
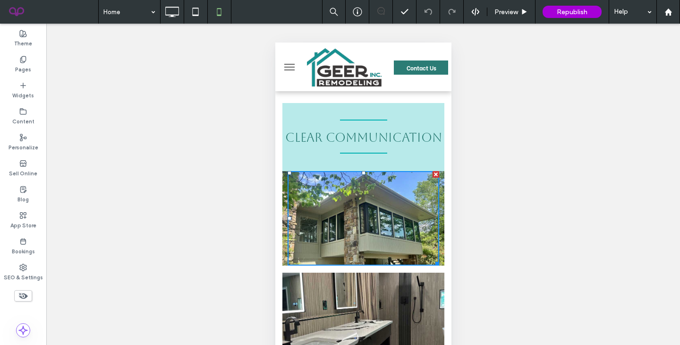
click at [283, 171] on div "Click To Paste" at bounding box center [363, 218] width 162 height 94
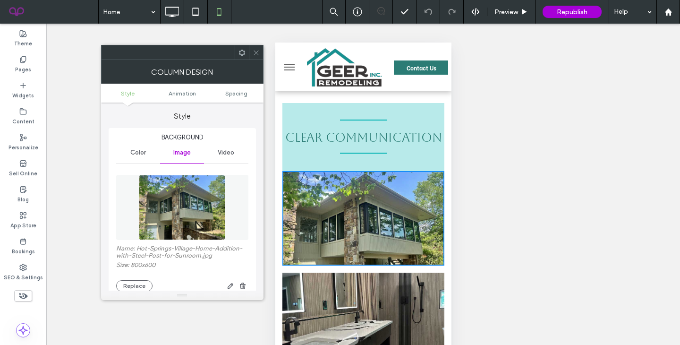
click at [180, 216] on img at bounding box center [182, 207] width 86 height 65
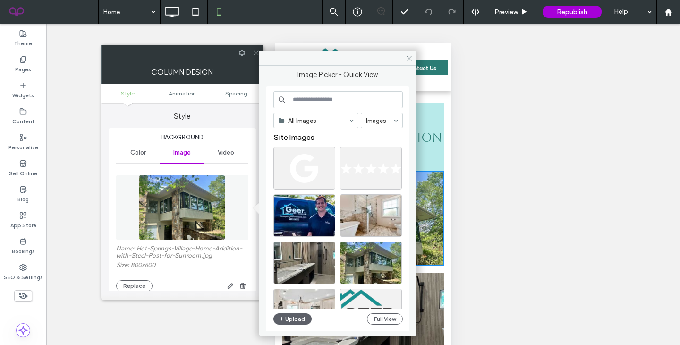
click at [251, 51] on div at bounding box center [256, 52] width 14 height 14
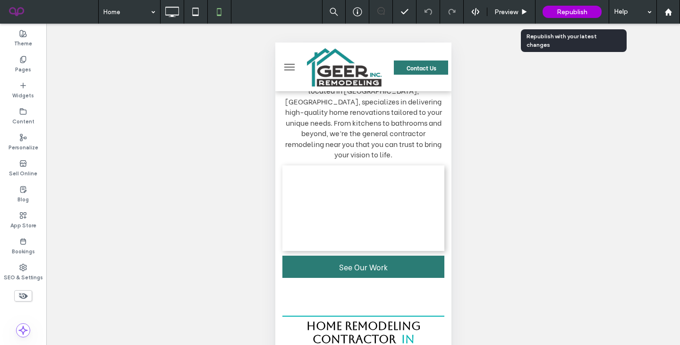
scroll to position [331, 0]
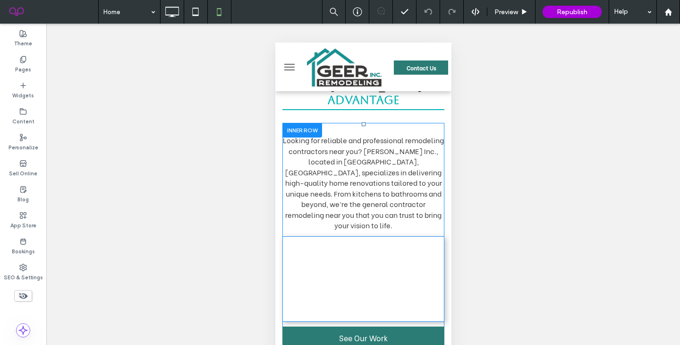
click at [298, 262] on span at bounding box center [363, 278] width 162 height 85
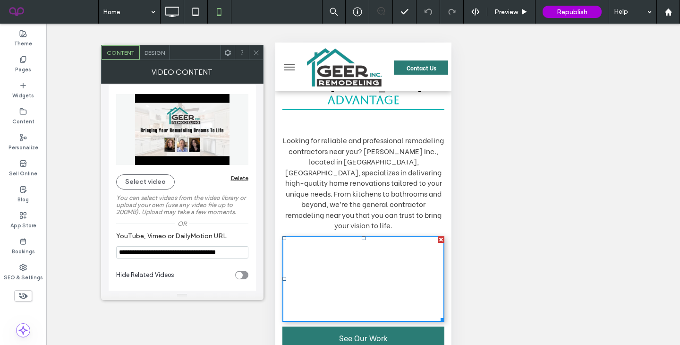
scroll to position [0, 0]
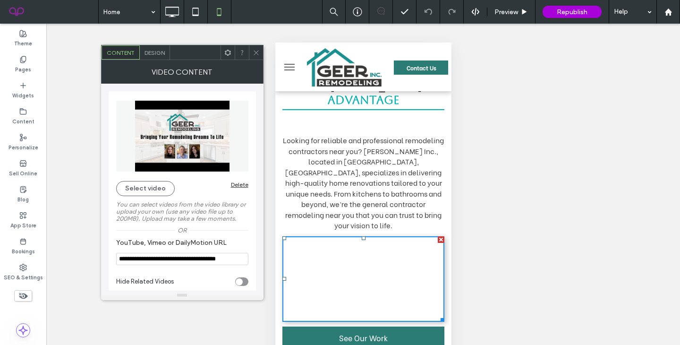
click at [164, 51] on span "Design" at bounding box center [154, 52] width 20 height 7
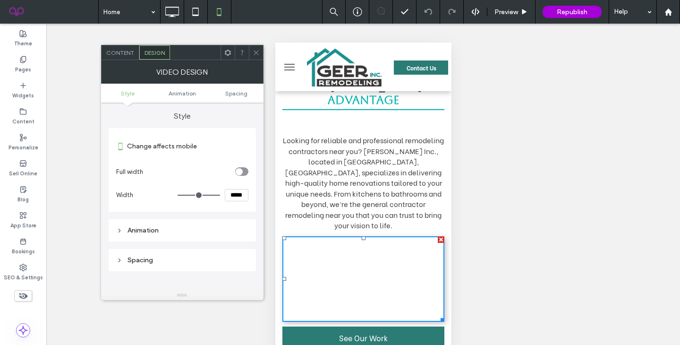
click at [252, 53] on div at bounding box center [256, 52] width 14 height 14
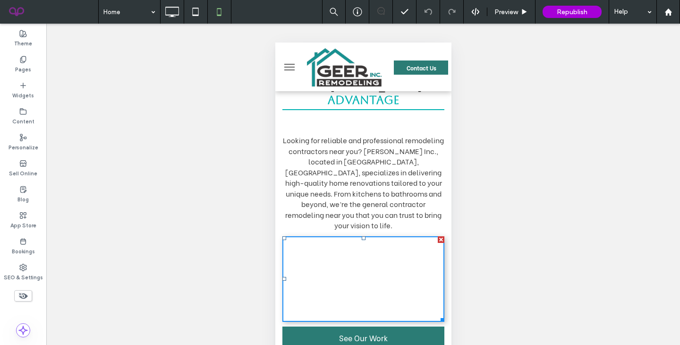
click at [173, 8] on icon at bounding box center [171, 11] width 19 height 19
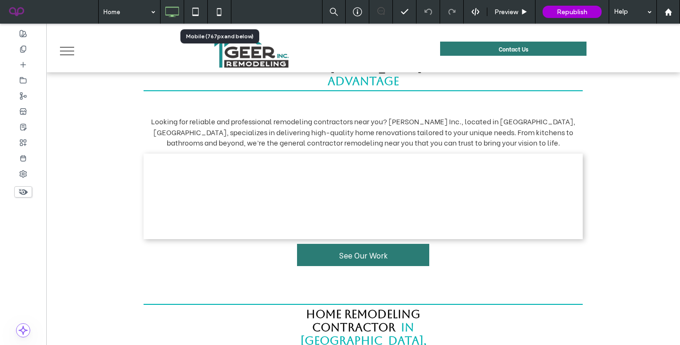
click at [218, 14] on icon at bounding box center [219, 11] width 19 height 19
